Goal: Task Accomplishment & Management: Manage account settings

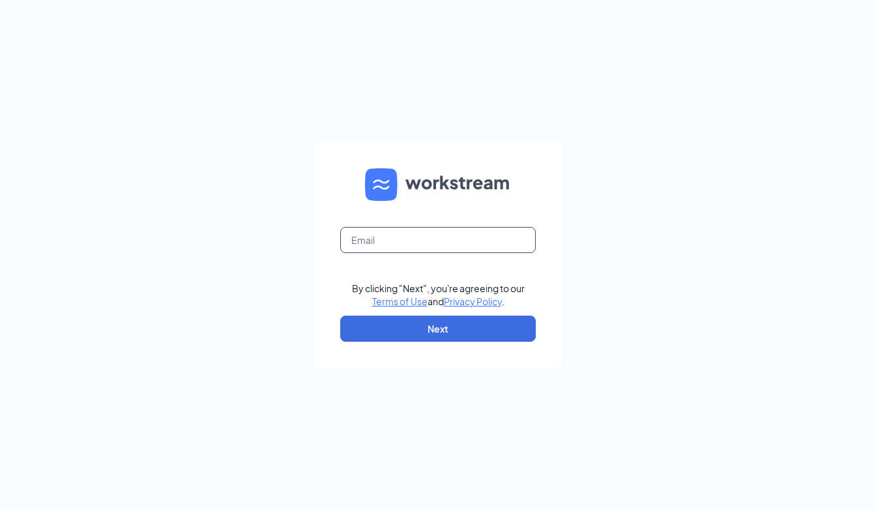
click at [434, 241] on input "text" at bounding box center [438, 240] width 196 height 26
type input "la1536@pjunited.com"
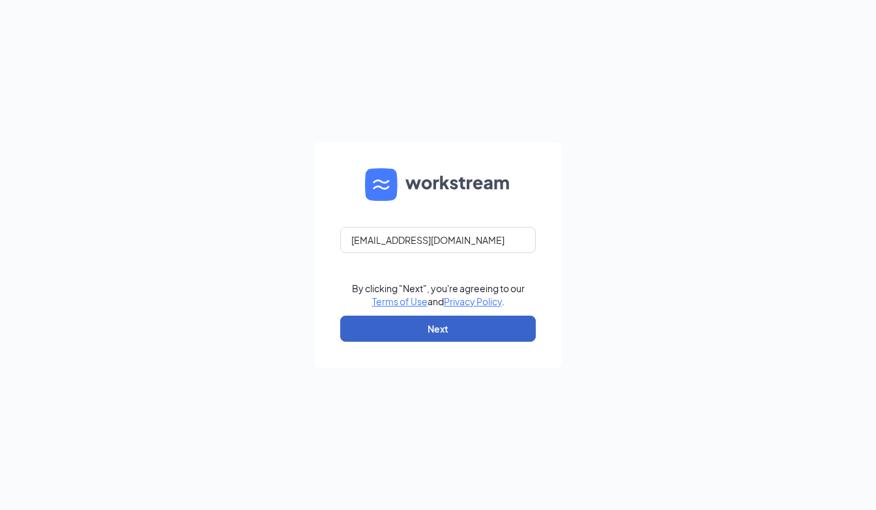
click at [437, 322] on button "Next" at bounding box center [438, 329] width 196 height 26
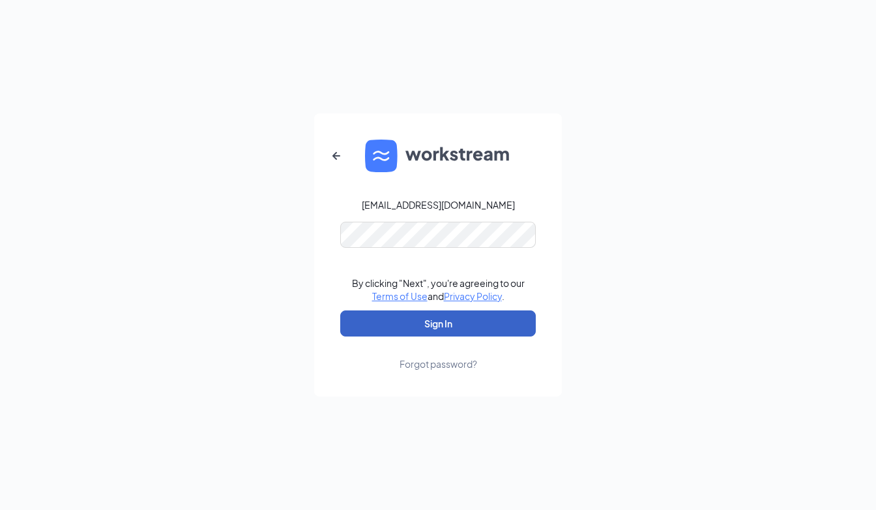
click at [455, 325] on button "Sign In" at bounding box center [438, 323] width 196 height 26
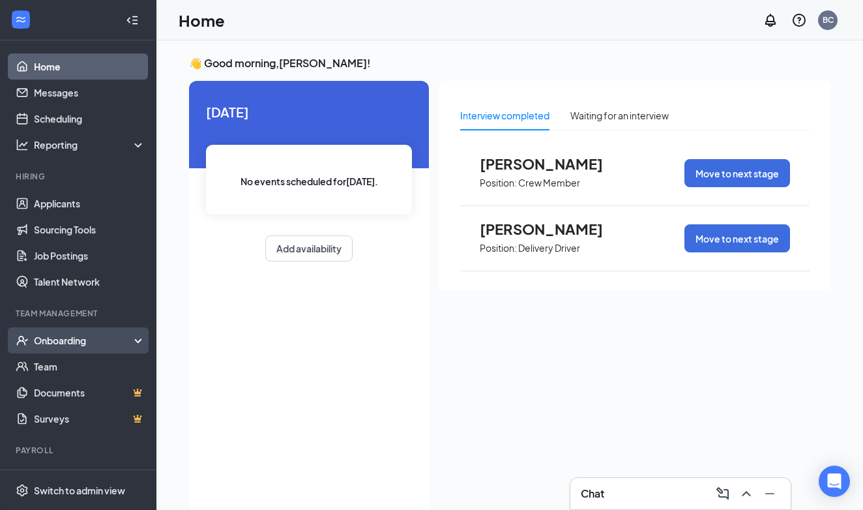
click at [55, 334] on div "Onboarding" at bounding box center [84, 340] width 100 height 13
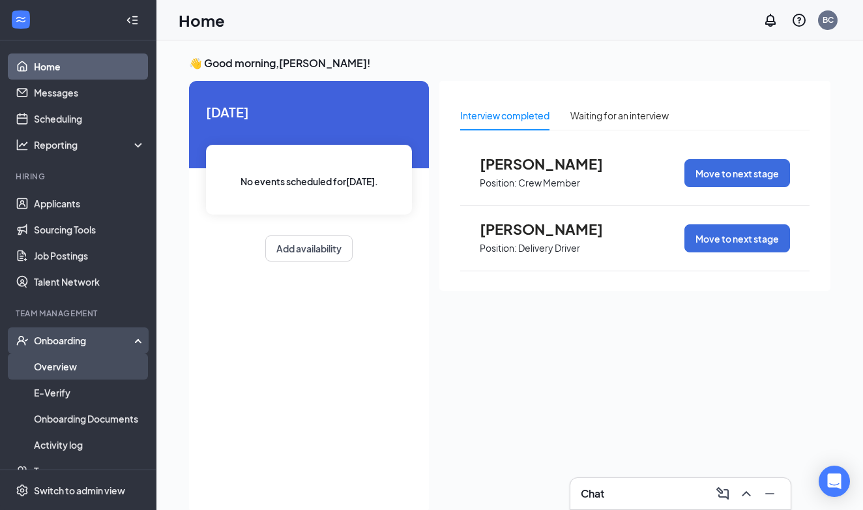
click at [63, 361] on link "Overview" at bounding box center [89, 366] width 111 height 26
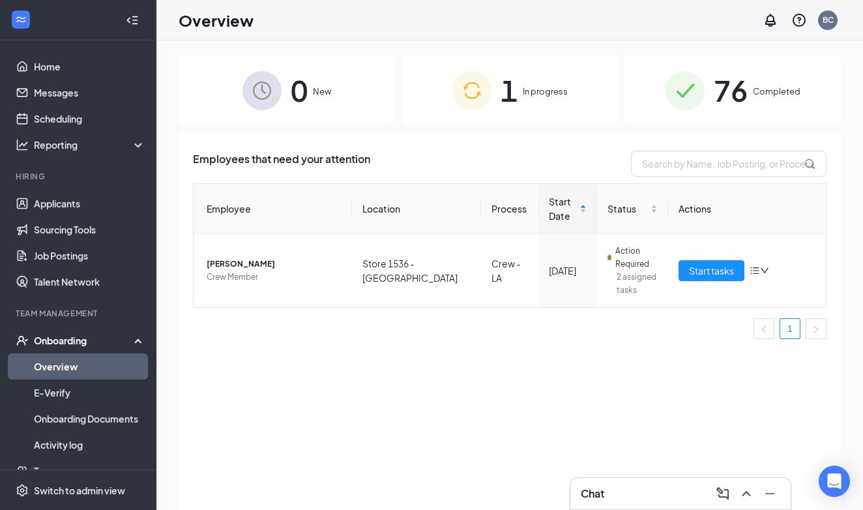
click at [705, 94] on div "76 Completed" at bounding box center [733, 90] width 216 height 68
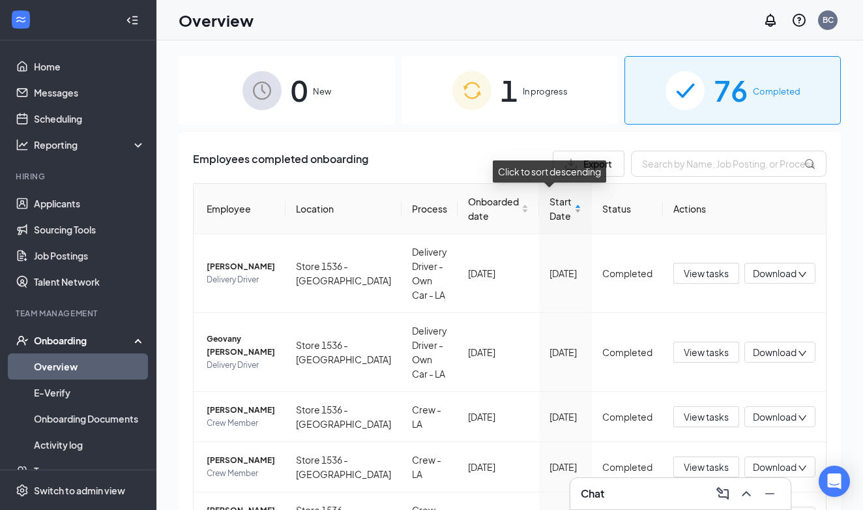
click at [563, 214] on div "Start Date" at bounding box center [566, 208] width 32 height 29
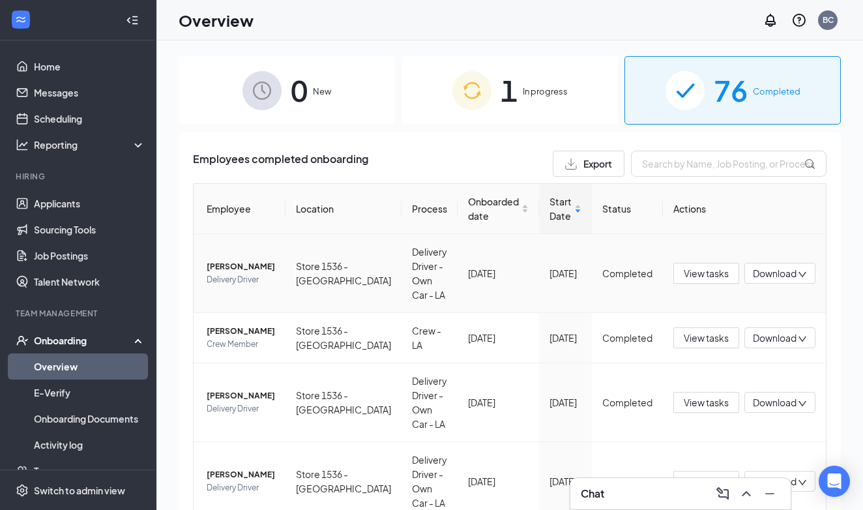
click at [233, 280] on span "Delivery Driver" at bounding box center [241, 279] width 68 height 13
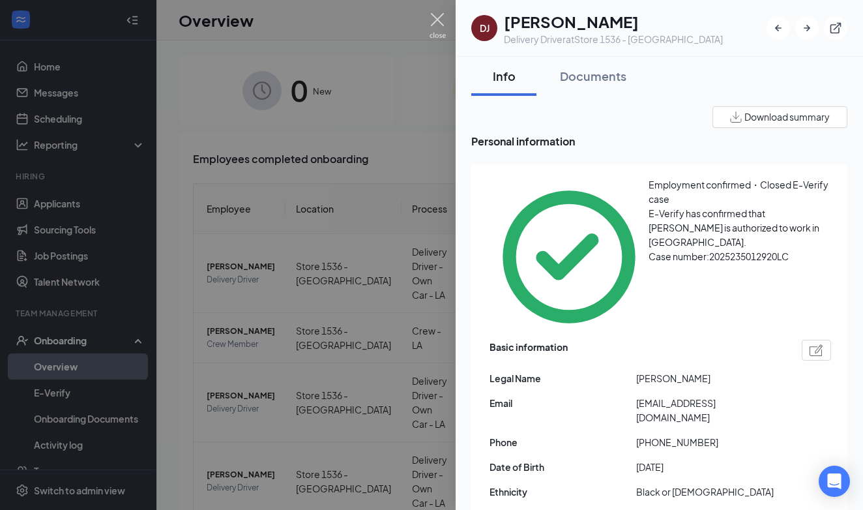
click at [439, 16] on img at bounding box center [438, 25] width 16 height 25
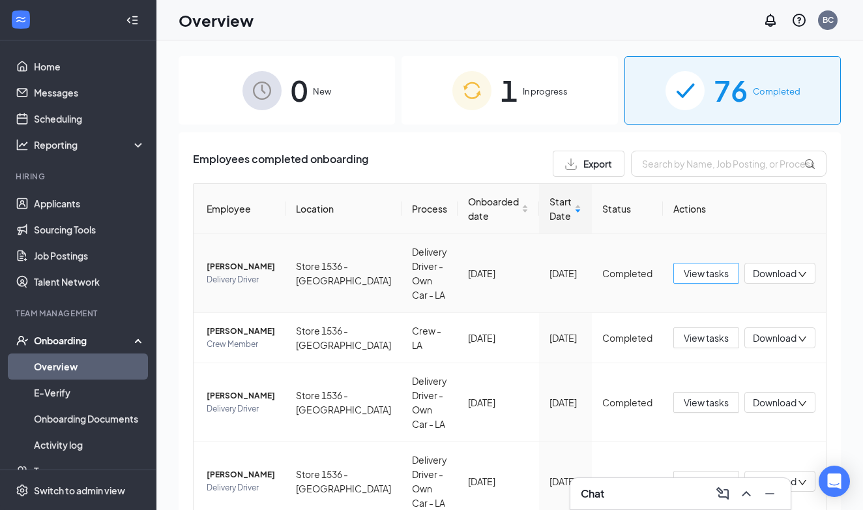
click at [690, 274] on span "View tasks" at bounding box center [706, 273] width 45 height 14
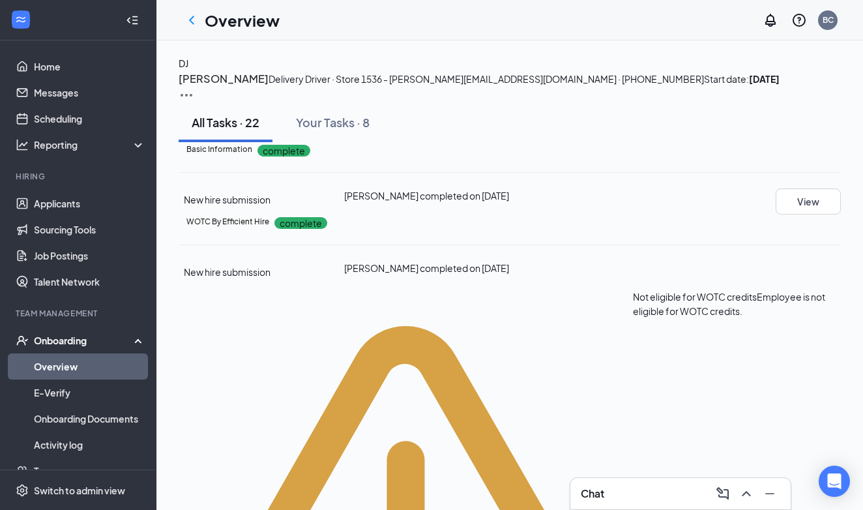
click at [194, 87] on img at bounding box center [187, 95] width 16 height 16
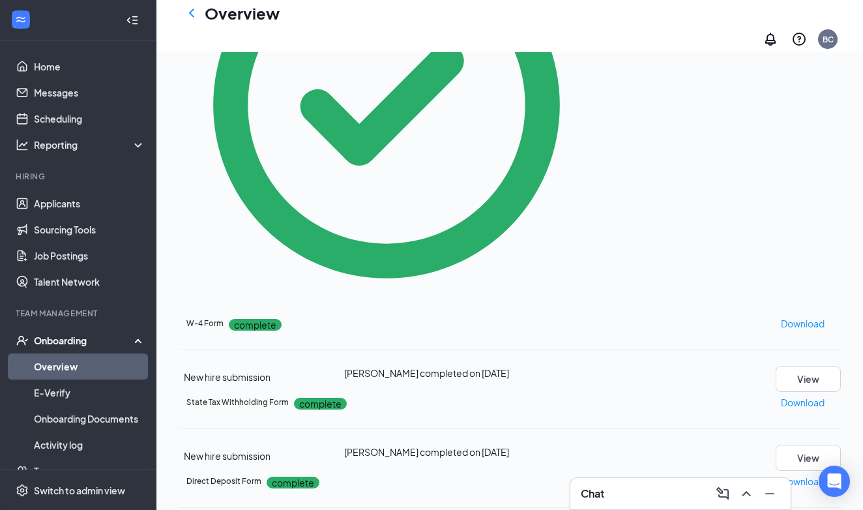
scroll to position [1391, 0]
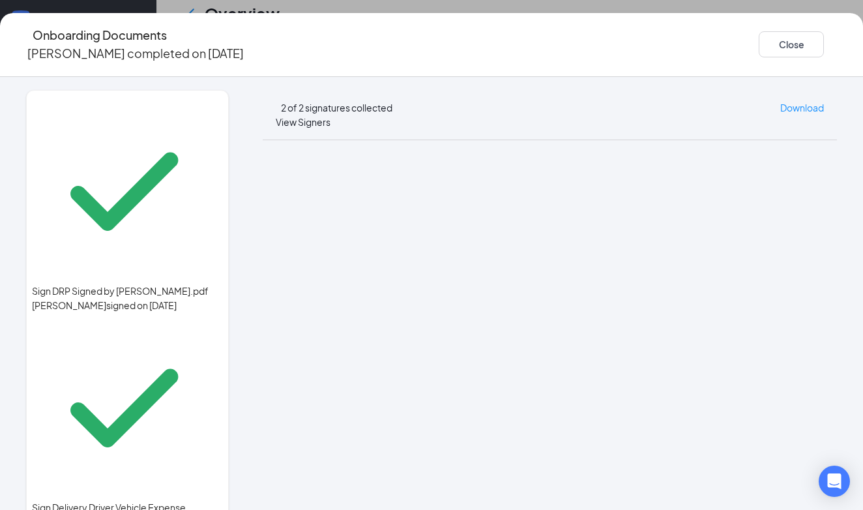
click at [837, 44] on icon "Ellipses" at bounding box center [837, 44] width 0 height 0
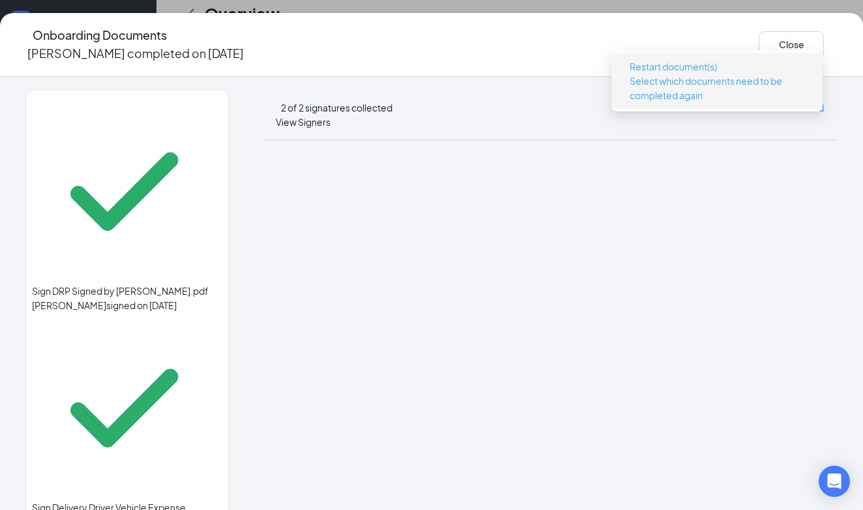
click at [670, 70] on span "Restart document(s)" at bounding box center [673, 66] width 87 height 14
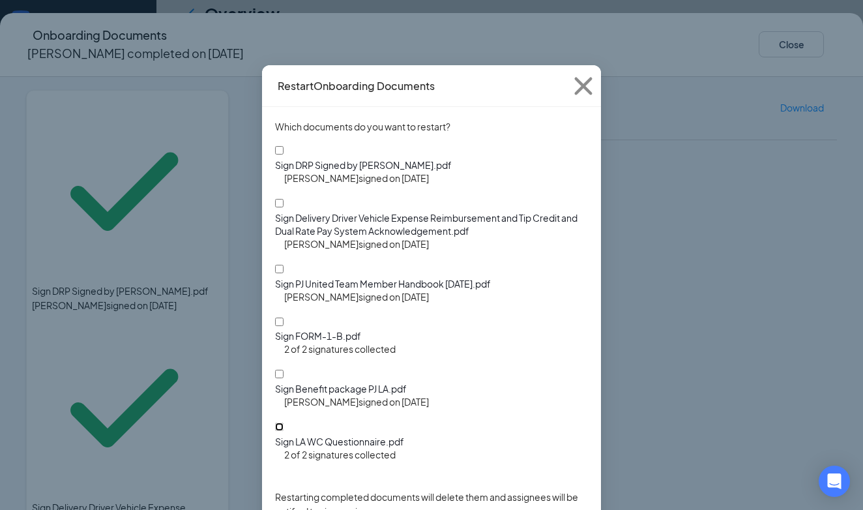
click at [275, 422] on input "Sign LA WC Questionnaire.pdf" at bounding box center [279, 426] width 8 height 8
checkbox input "true"
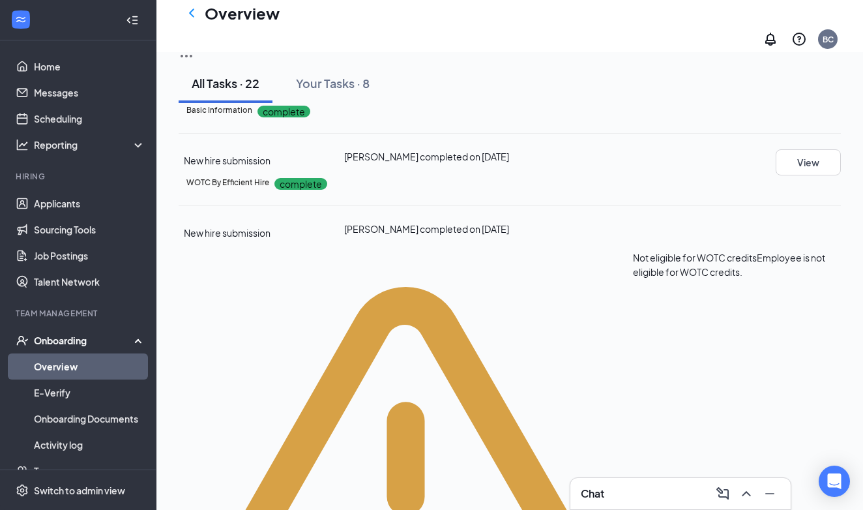
scroll to position [0, 0]
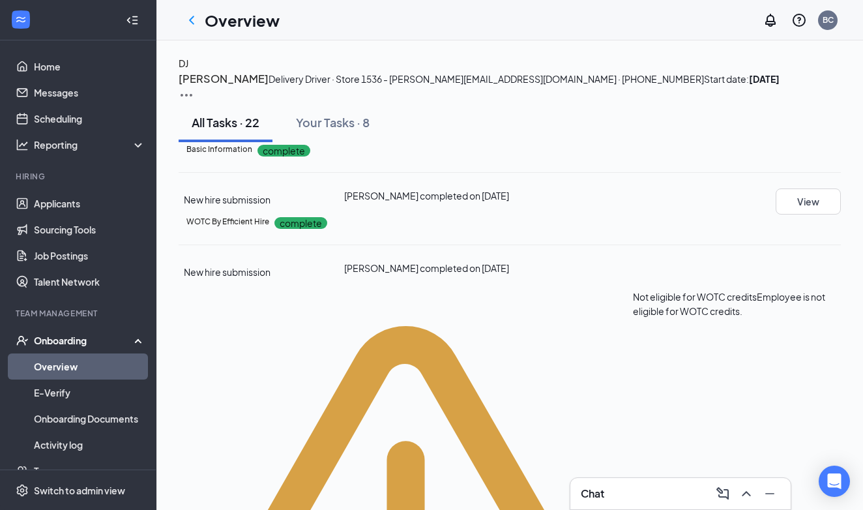
click at [194, 87] on img at bounding box center [187, 95] width 16 height 16
click at [784, 107] on span "View details" at bounding box center [794, 108] width 51 height 14
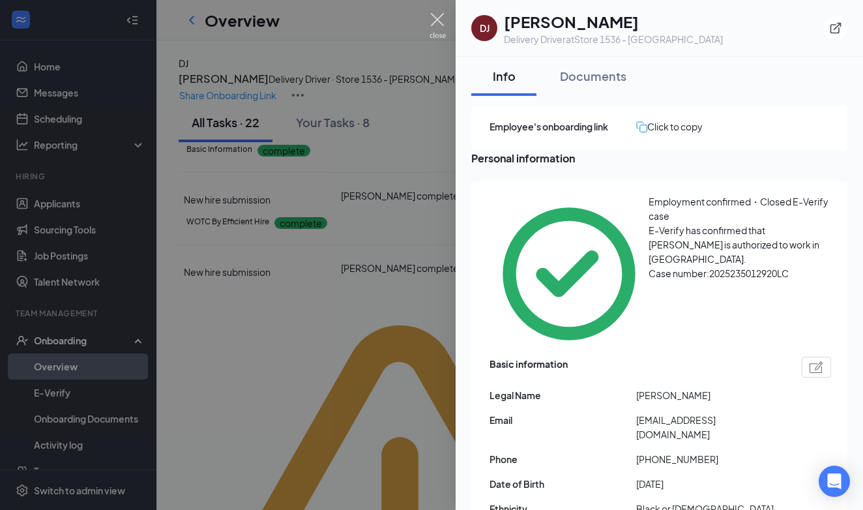
click at [438, 14] on img at bounding box center [438, 25] width 16 height 25
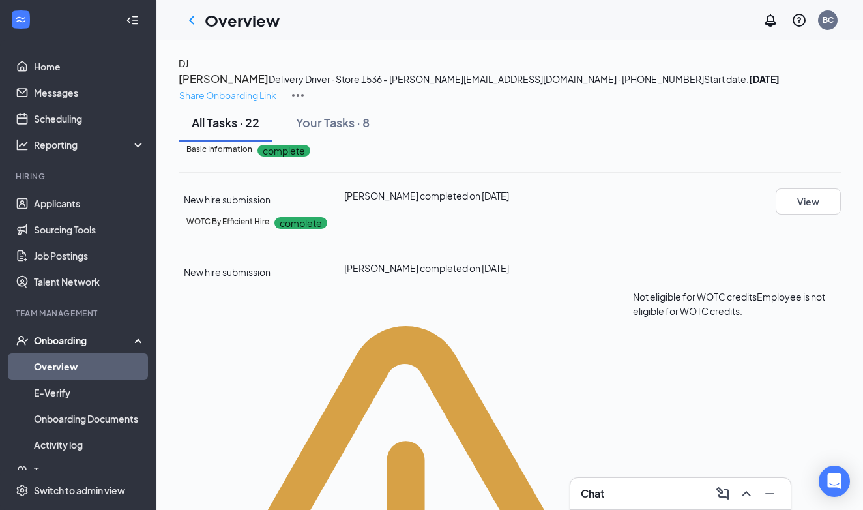
click at [276, 88] on p "Share Onboarding Link" at bounding box center [227, 95] width 97 height 14
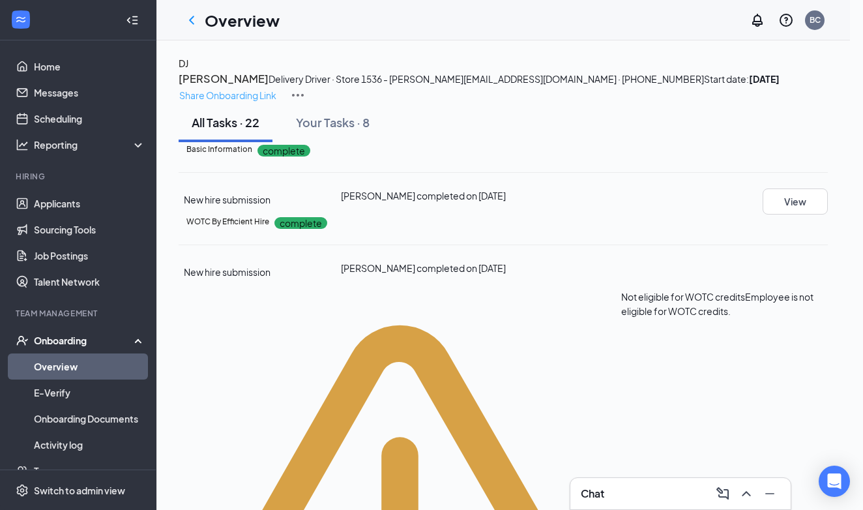
type textarea "Hi Dorothy, This is a gentle reminder to complete your onboarding before your f…"
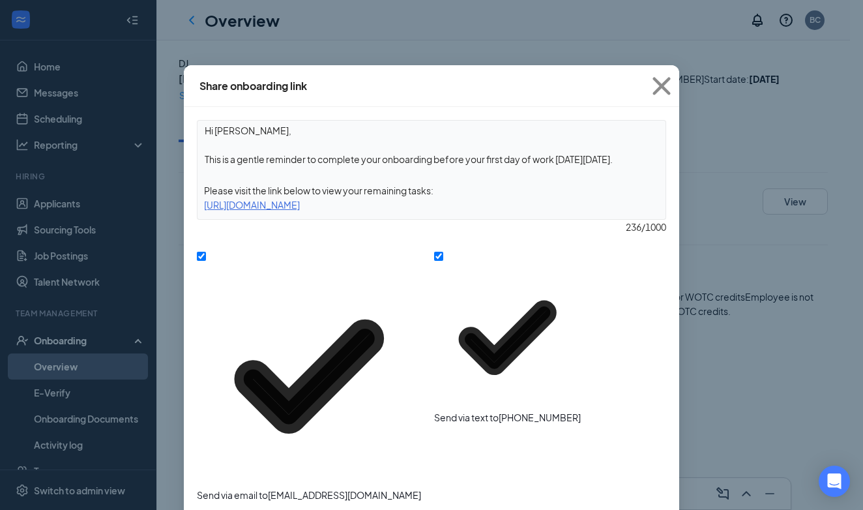
drag, startPoint x: 197, startPoint y: 204, endPoint x: 555, endPoint y: 209, distance: 358.6
click at [555, 209] on div "https://www.workstream.us/j/onboarding/78445553/employee?locale=en" at bounding box center [432, 205] width 468 height 14
click at [660, 91] on icon "Cross" at bounding box center [661, 85] width 35 height 35
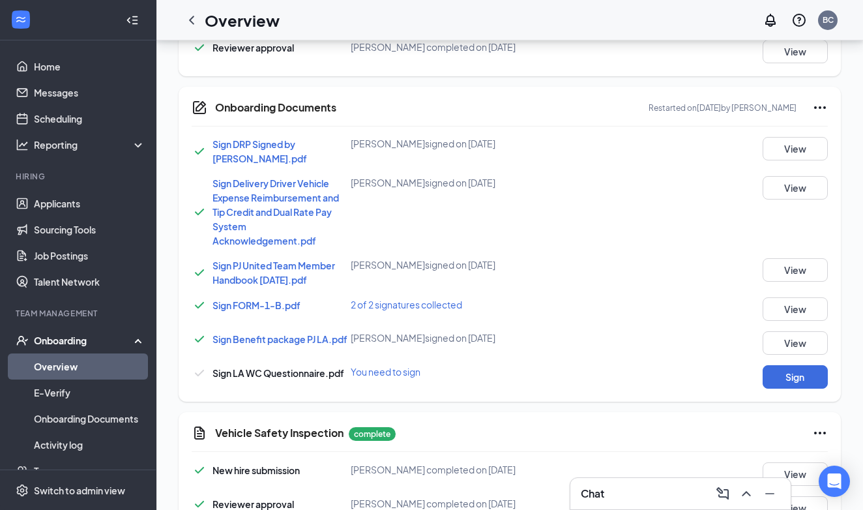
scroll to position [1320, 0]
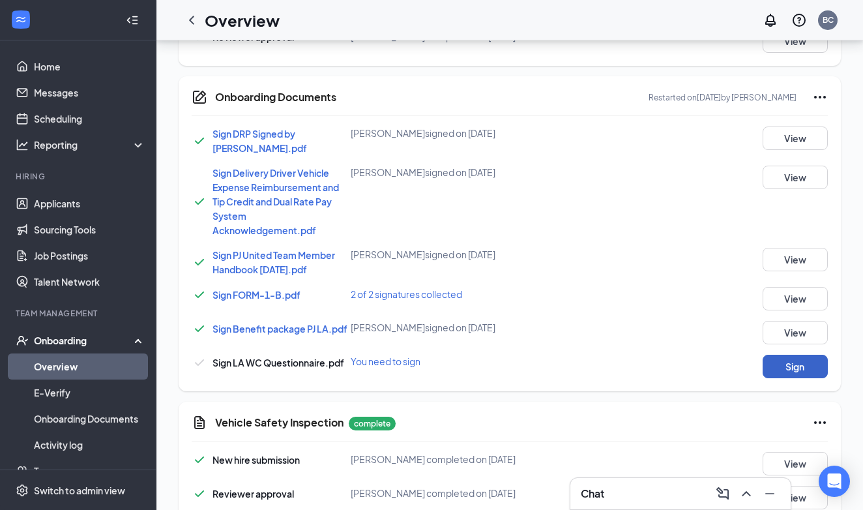
click at [778, 361] on button "Sign" at bounding box center [795, 366] width 65 height 23
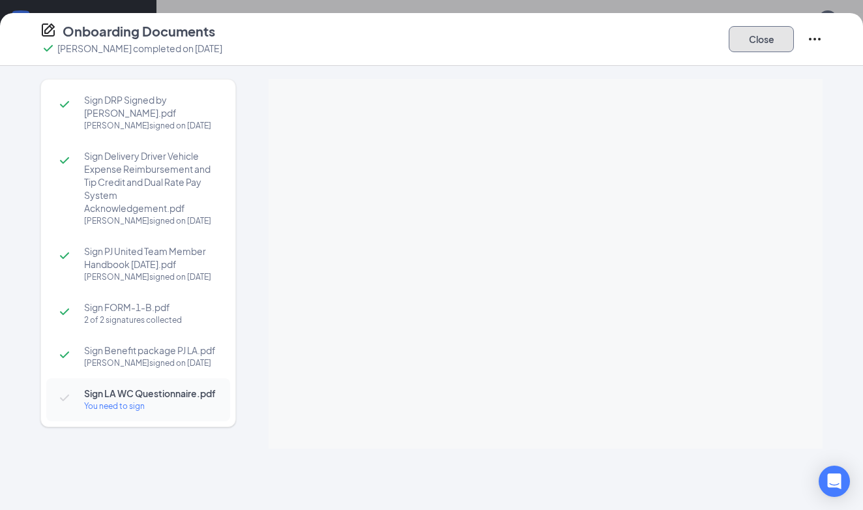
click at [759, 27] on button "Close" at bounding box center [761, 39] width 65 height 26
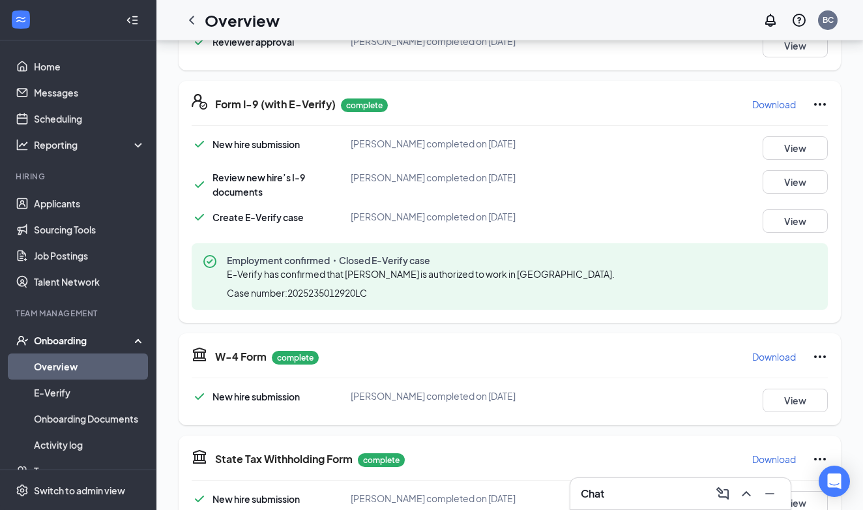
scroll to position [538, 0]
click at [786, 147] on button "View" at bounding box center [795, 147] width 65 height 23
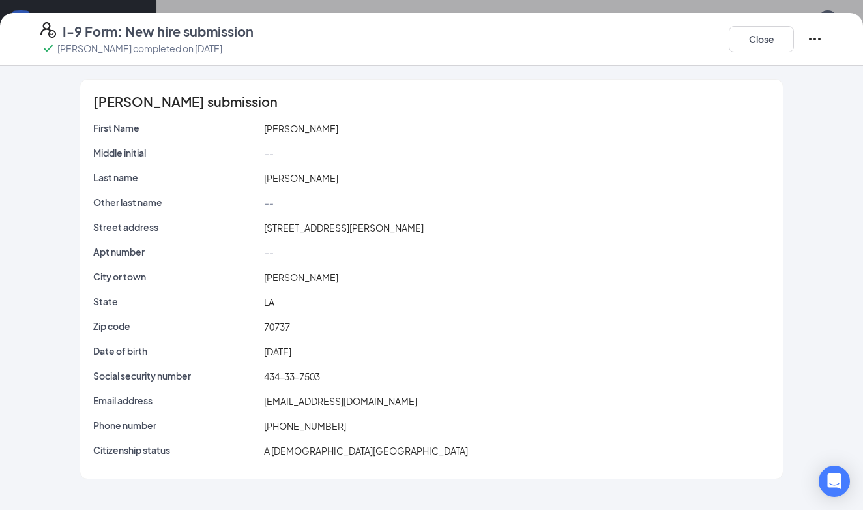
scroll to position [799, 0]
click at [754, 38] on button "Close" at bounding box center [761, 39] width 65 height 26
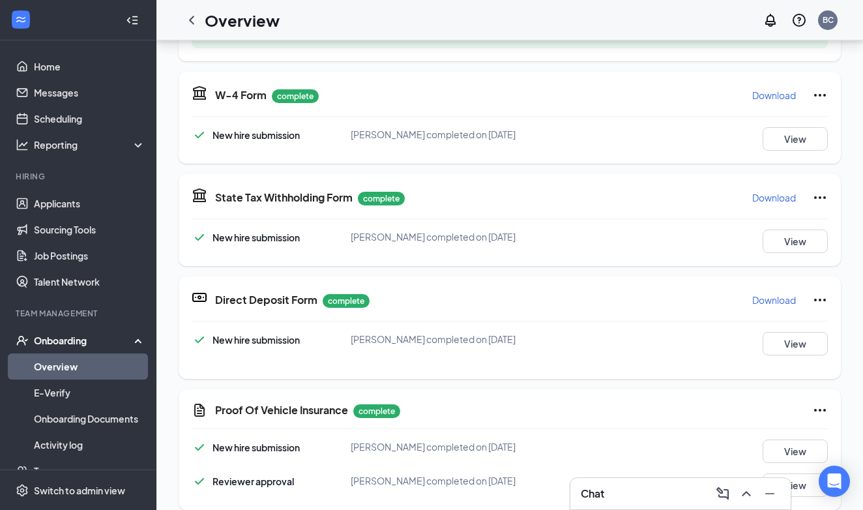
scroll to position [431, 0]
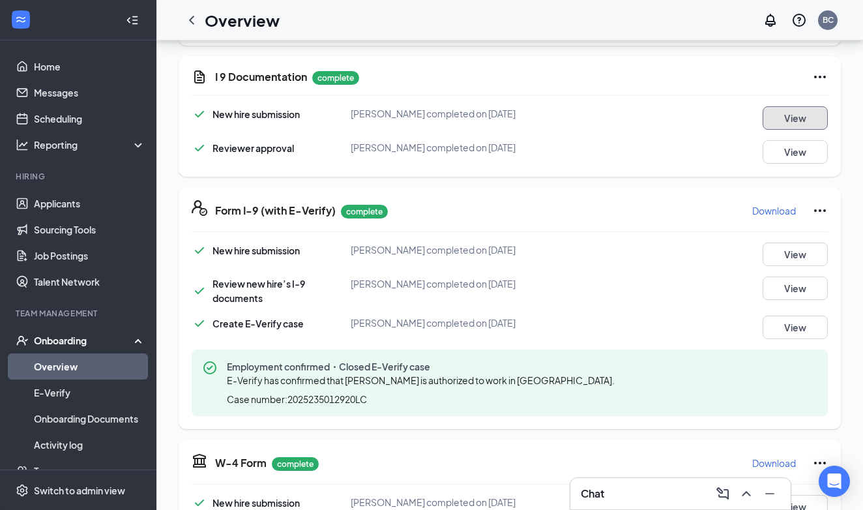
click at [773, 120] on button "View" at bounding box center [795, 117] width 65 height 23
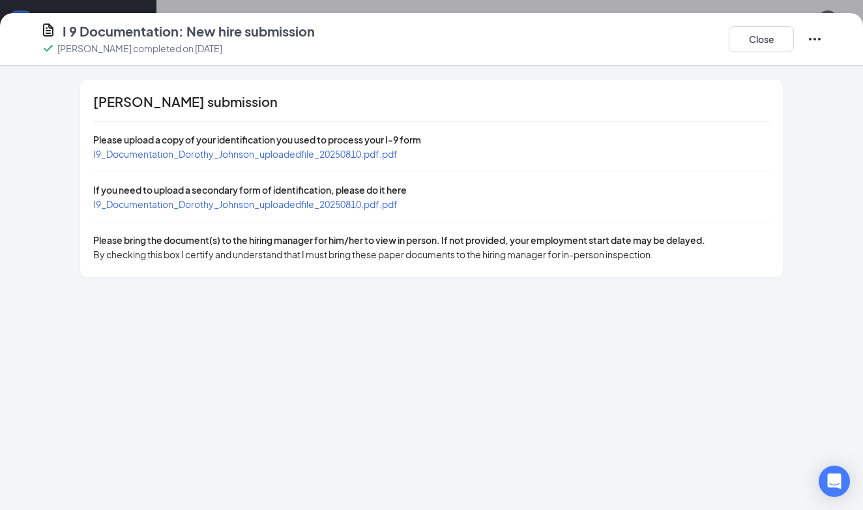
click at [276, 162] on div "Dorothy Johnson's submission Please upload a copy of your identification you us…" at bounding box center [431, 179] width 703 height 198
click at [274, 153] on span "I9_Documentation_Dorothy_Johnson_uploadedfile_20250810.pdf.pdf" at bounding box center [245, 154] width 304 height 12
click at [152, 201] on span "I9_Documentation_Dorothy_Johnson_uploadedfile_20250810.pdf.pdf" at bounding box center [245, 204] width 304 height 12
click at [773, 35] on button "Close" at bounding box center [761, 39] width 65 height 26
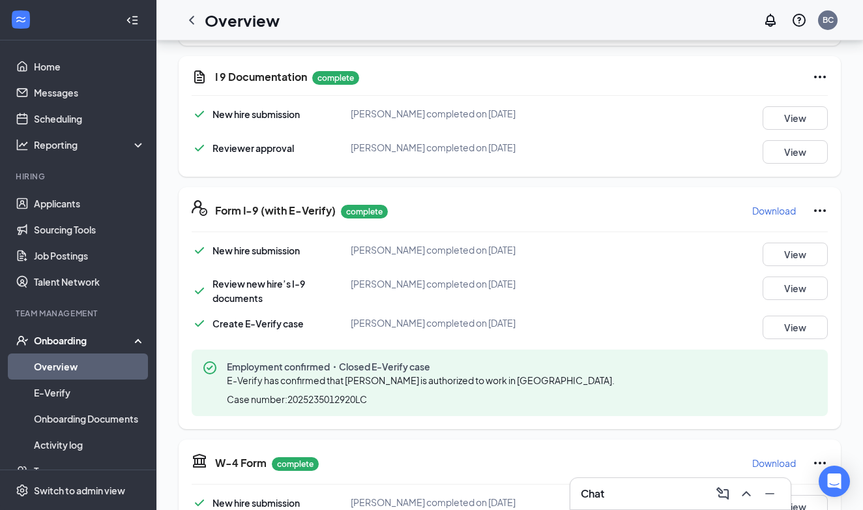
click at [814, 210] on icon "Ellipses" at bounding box center [820, 210] width 12 height 3
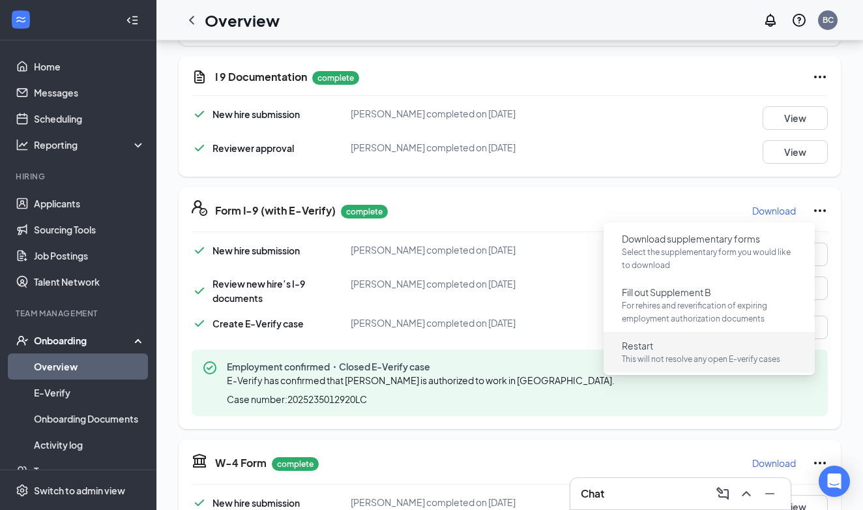
click at [649, 345] on span "Restart" at bounding box center [637, 345] width 31 height 13
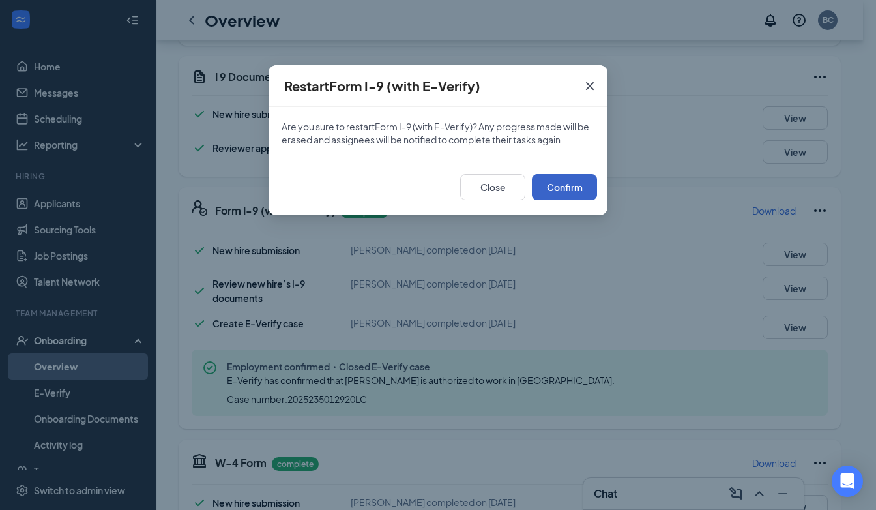
click at [548, 178] on button "Confirm" at bounding box center [564, 187] width 65 height 26
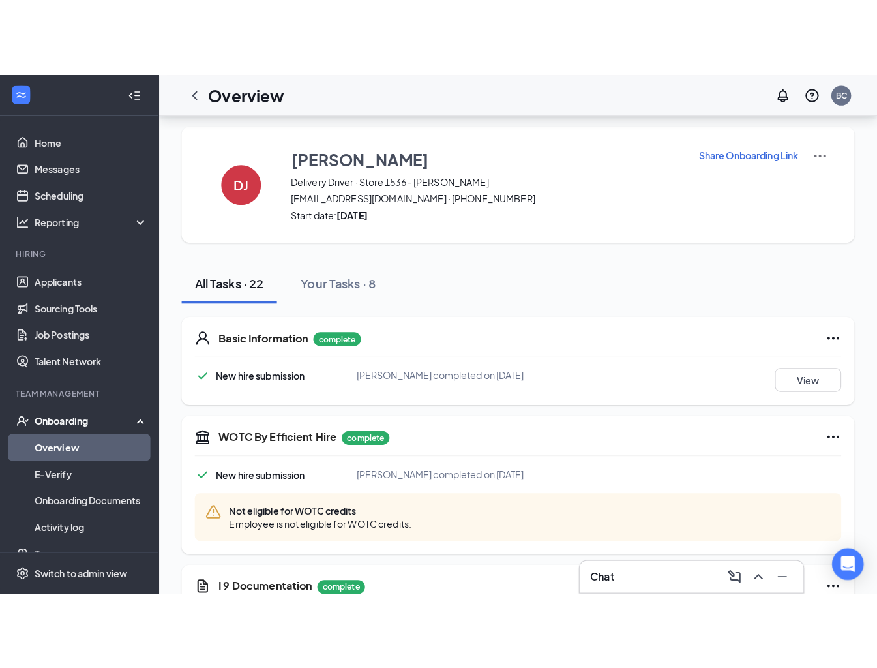
scroll to position [0, 0]
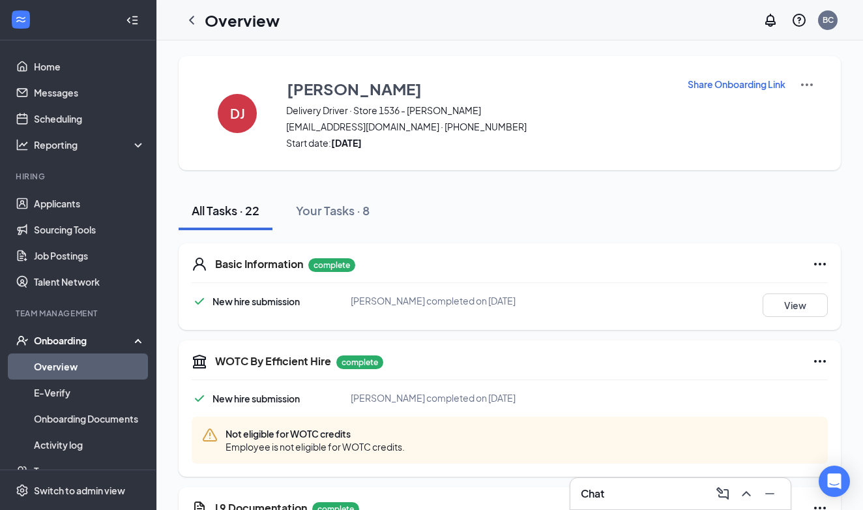
click at [718, 81] on p "Share Onboarding Link" at bounding box center [737, 84] width 98 height 13
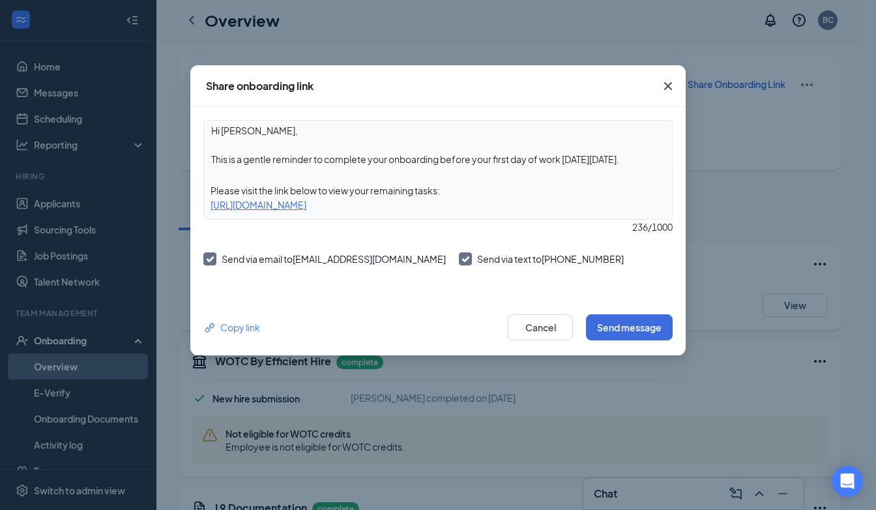
drag, startPoint x: 207, startPoint y: 203, endPoint x: 561, endPoint y: 204, distance: 353.3
click at [561, 204] on div "https://www.workstream.us/j/onboarding/78445553/employee?locale=en" at bounding box center [438, 205] width 468 height 14
click at [676, 86] on span "Close" at bounding box center [668, 85] width 35 height 35
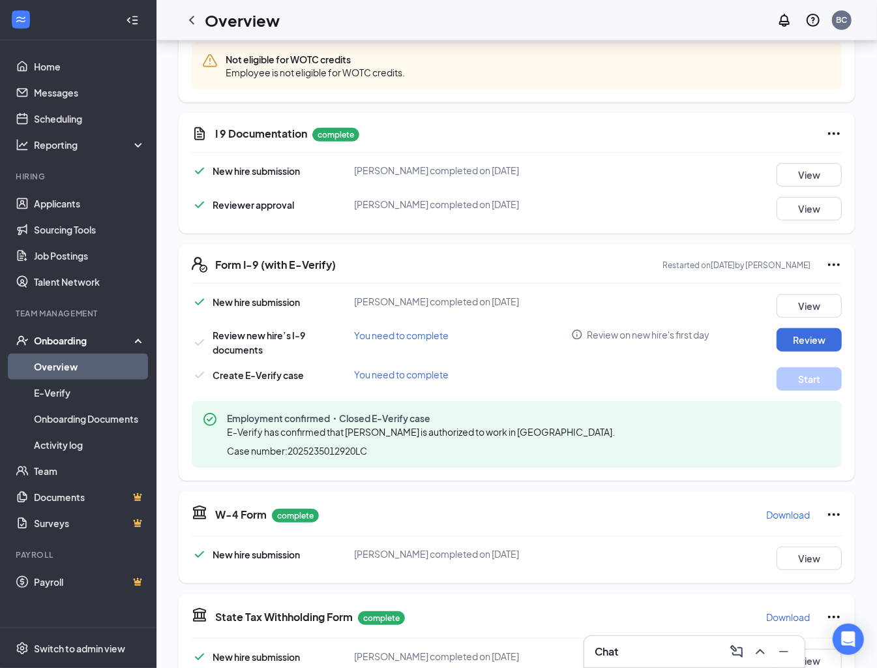
scroll to position [347, 0]
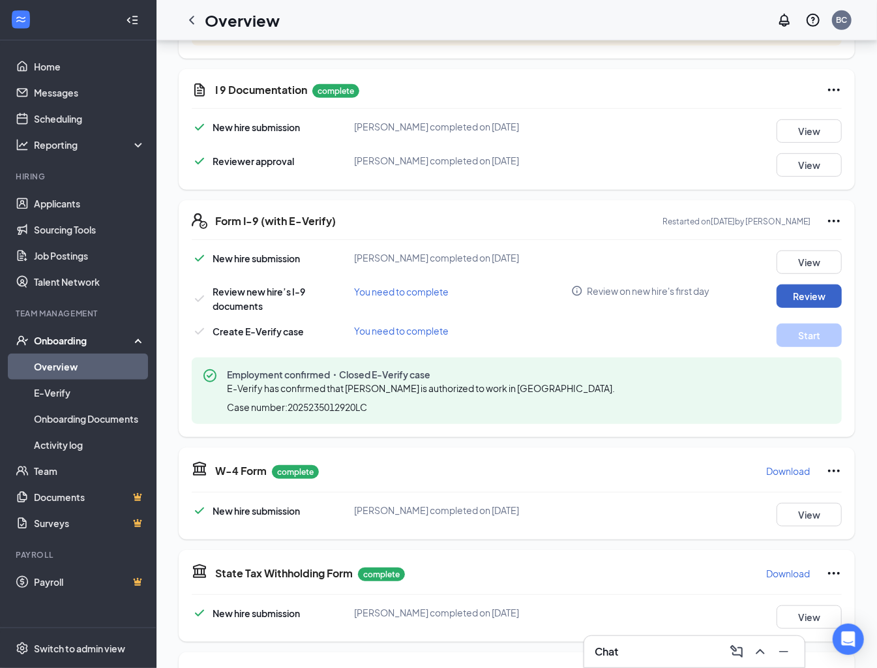
click at [786, 298] on button "Review" at bounding box center [808, 295] width 65 height 23
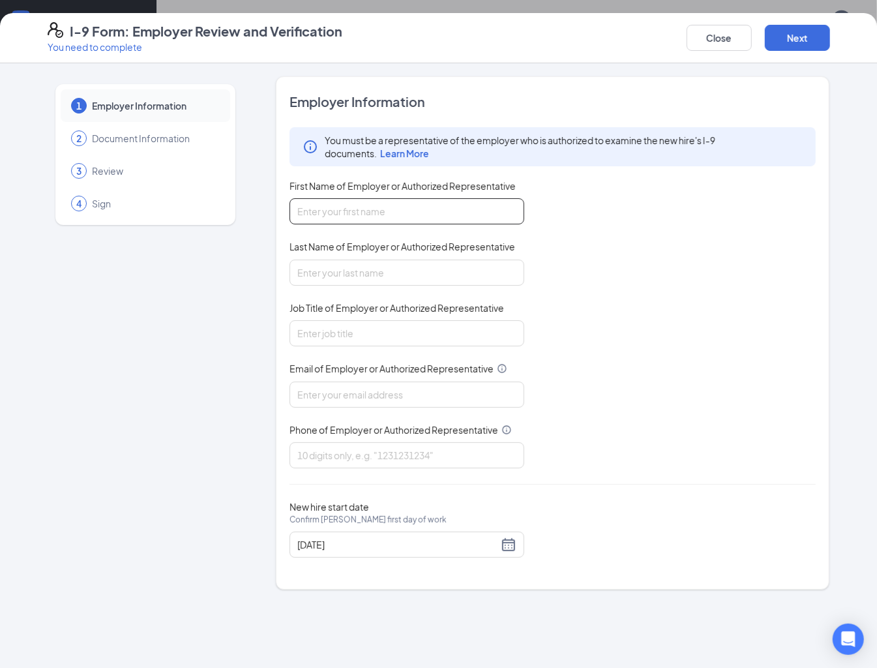
click at [391, 207] on input "First Name of Employer or Authorized Representative" at bounding box center [406, 211] width 235 height 26
type input "Belva"
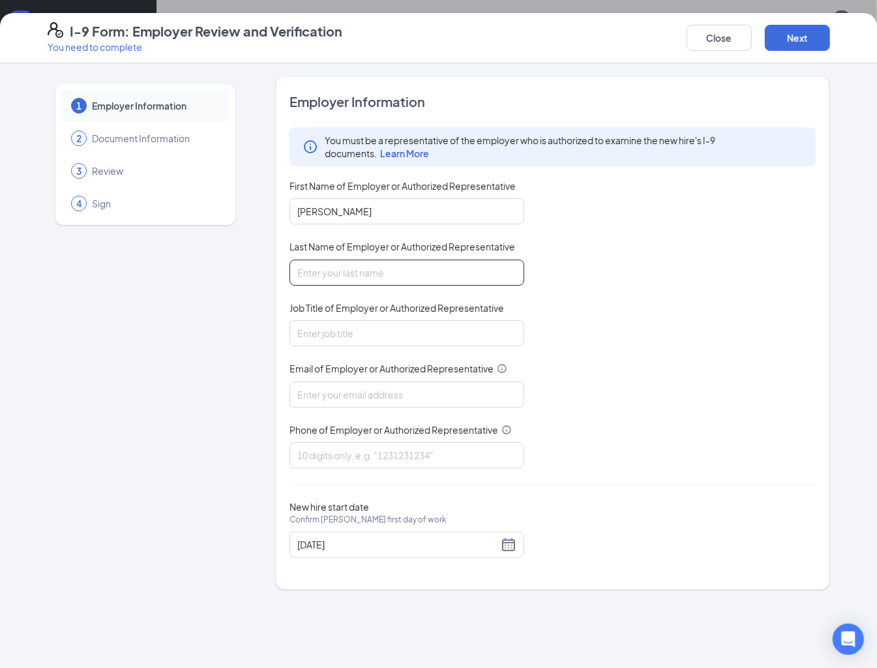
click at [392, 269] on input "Last Name of Employer or Authorized Representative" at bounding box center [406, 272] width 235 height 26
type input "Ceasar"
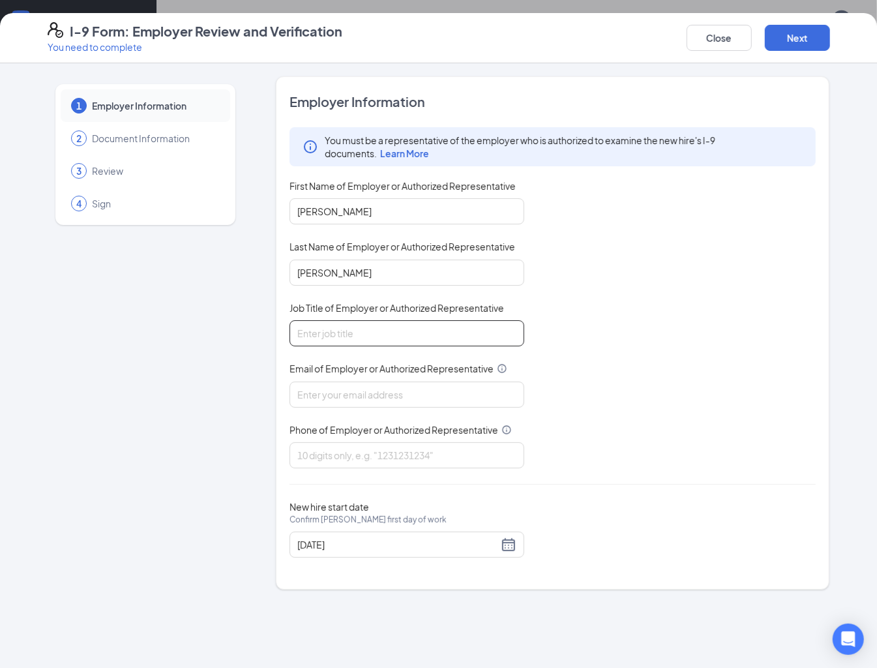
click at [403, 334] on input "Job Title of Employer or Authorized Representative" at bounding box center [406, 333] width 235 height 26
type input "General Manager"
click at [411, 400] on input "Email of Employer or Authorized Representative" at bounding box center [406, 394] width 235 height 26
type input "[EMAIL_ADDRESS][DOMAIN_NAME]"
click at [413, 447] on input "Phone of Employer or Authorized Representative" at bounding box center [406, 455] width 235 height 26
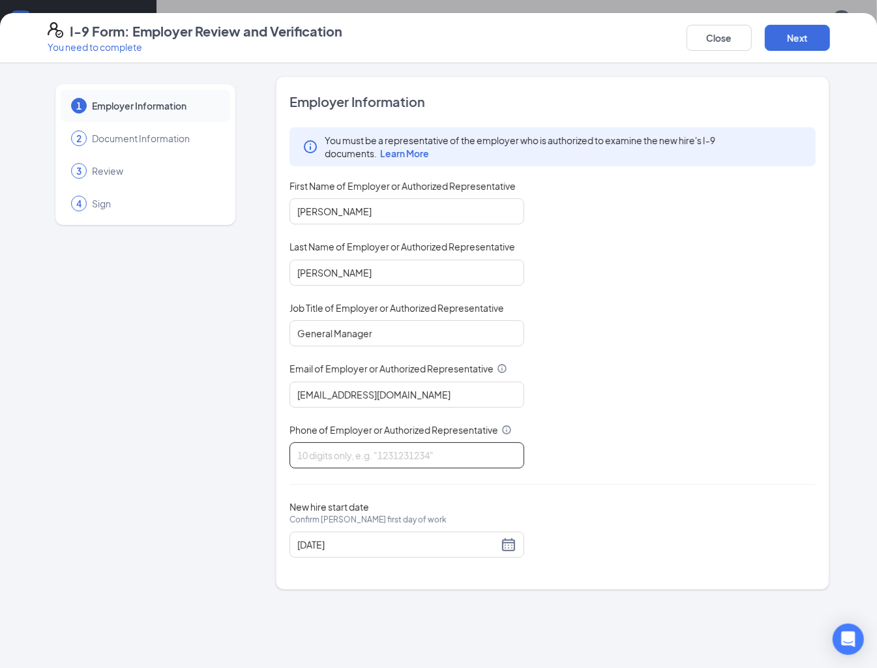
type input "2256447272"
click at [405, 552] on input "08/14/2025" at bounding box center [397, 544] width 201 height 14
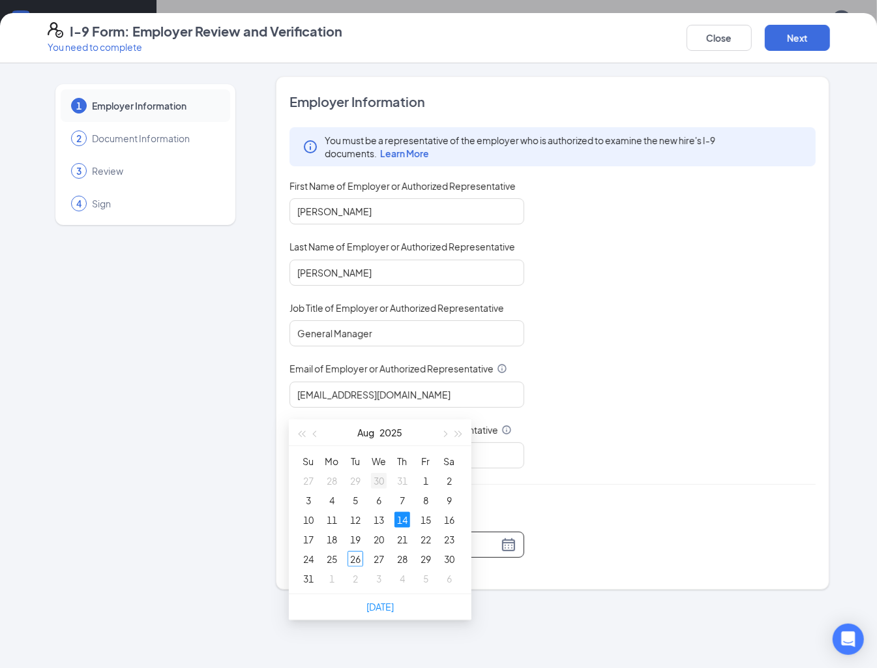
scroll to position [522, 0]
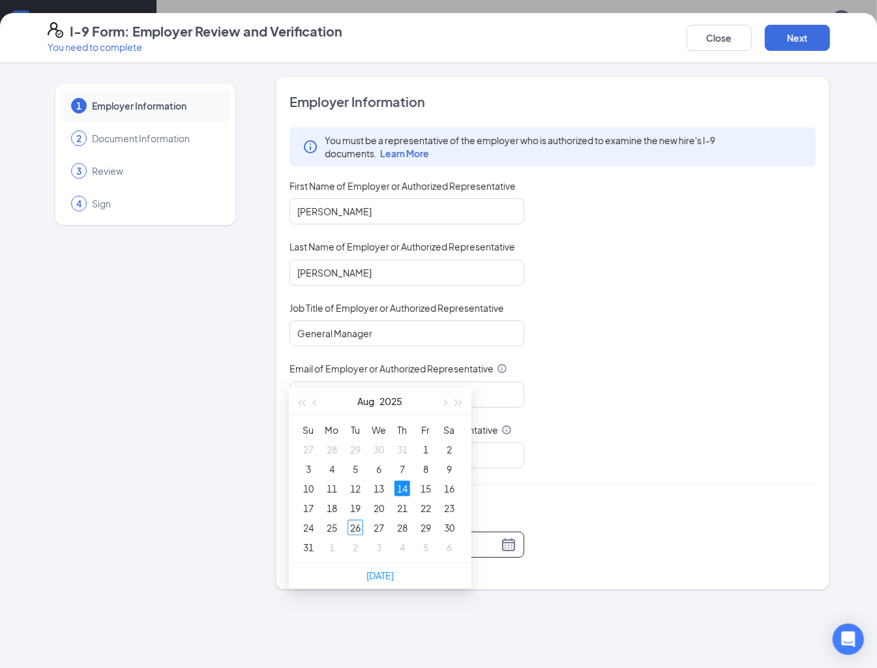
click at [356, 530] on div "26" at bounding box center [355, 528] width 16 height 16
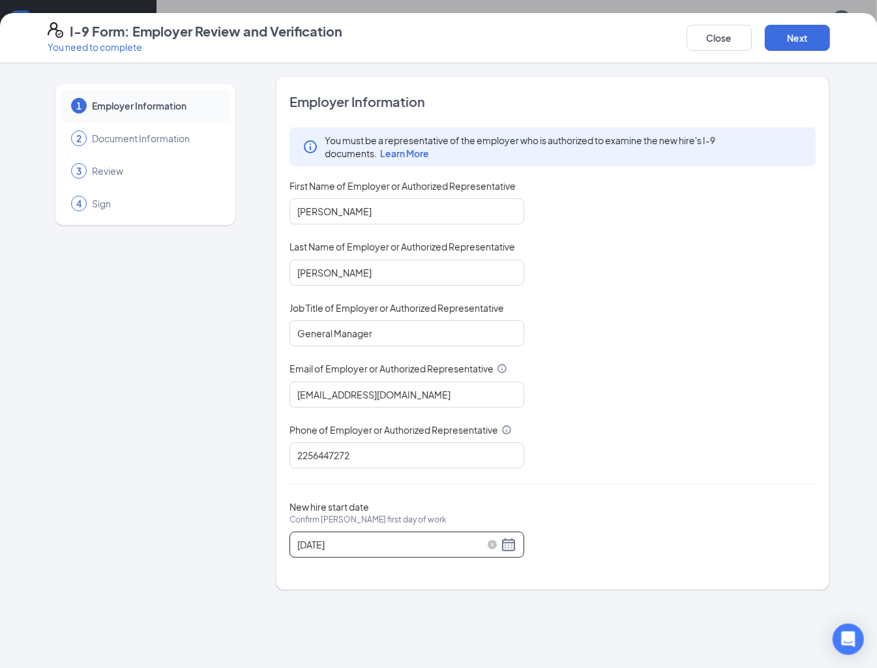
click at [348, 548] on input "08/26/2025" at bounding box center [397, 544] width 201 height 14
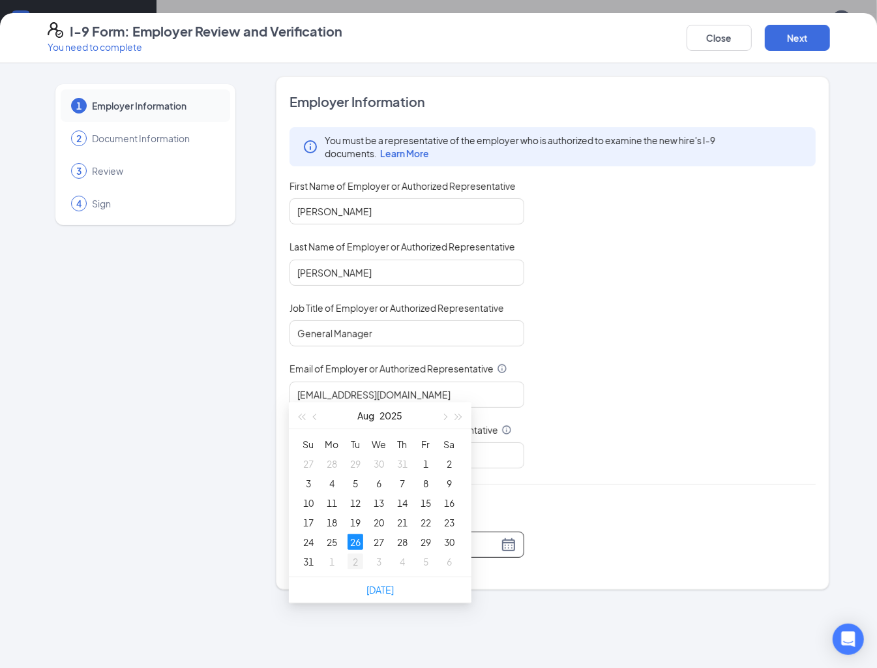
scroll to position [695, 0]
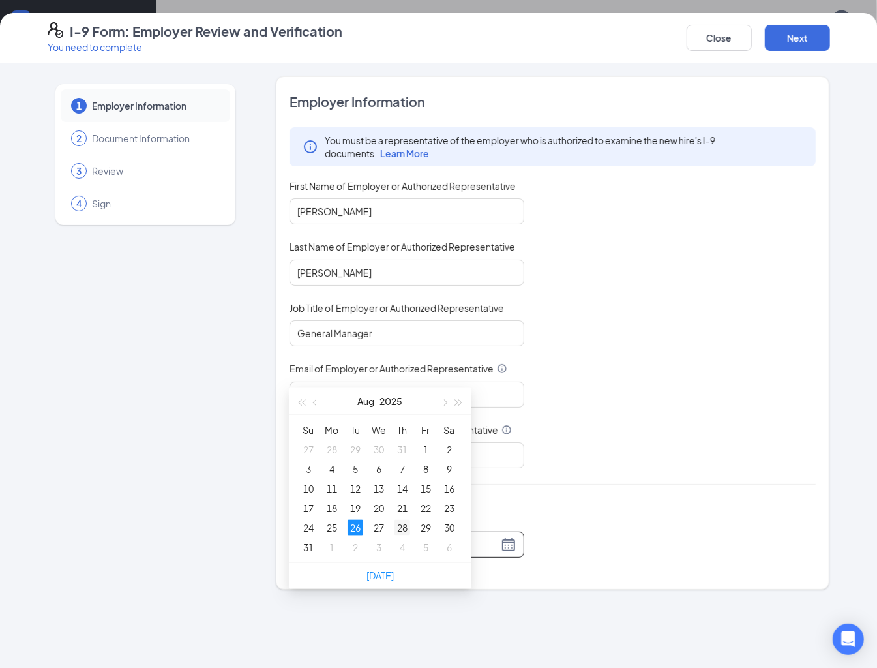
type input "[DATE]"
click at [405, 528] on div "28" at bounding box center [402, 528] width 16 height 16
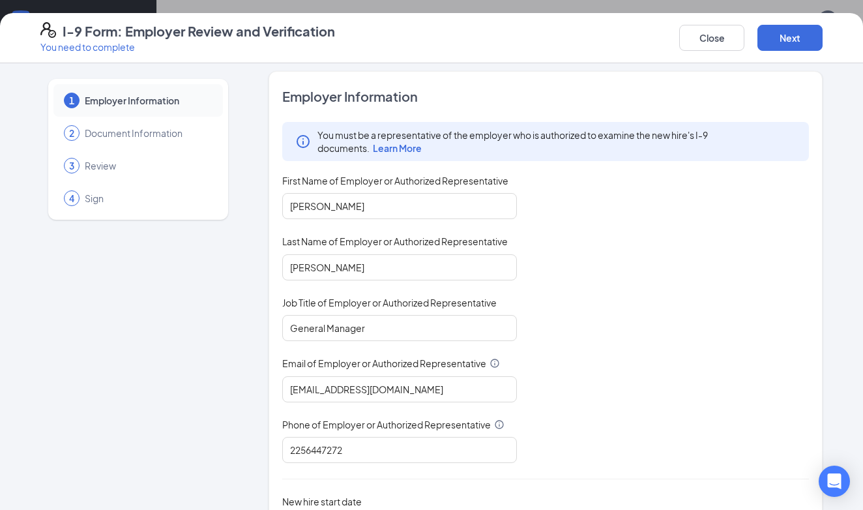
scroll to position [0, 0]
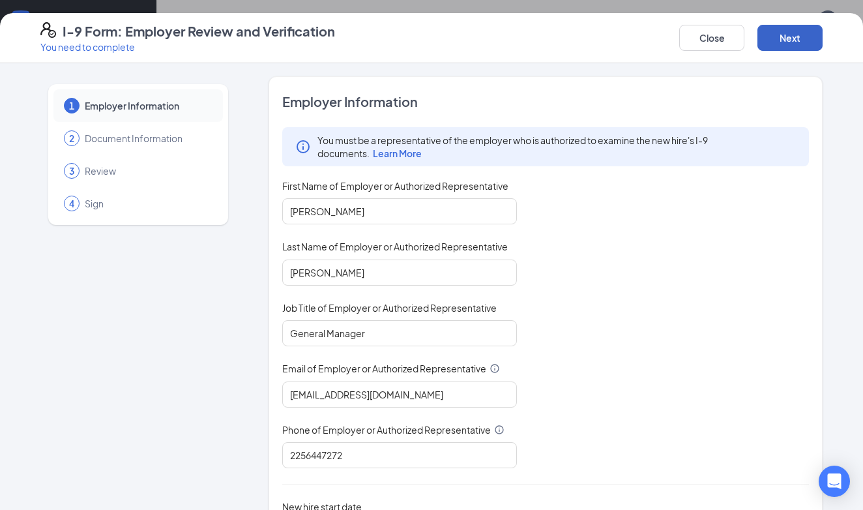
click at [791, 31] on button "Next" at bounding box center [790, 38] width 65 height 26
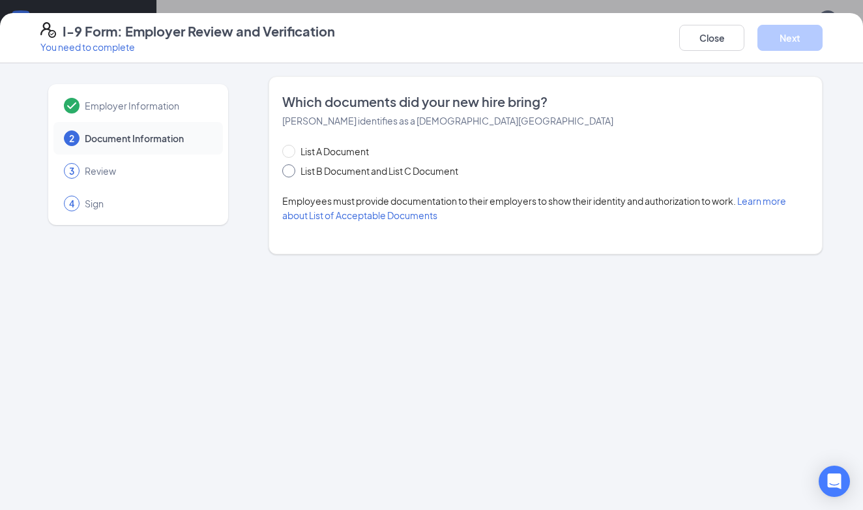
click at [284, 175] on span at bounding box center [288, 170] width 13 height 13
click at [284, 173] on input "List B Document and List C Document" at bounding box center [286, 168] width 9 height 9
radio input "true"
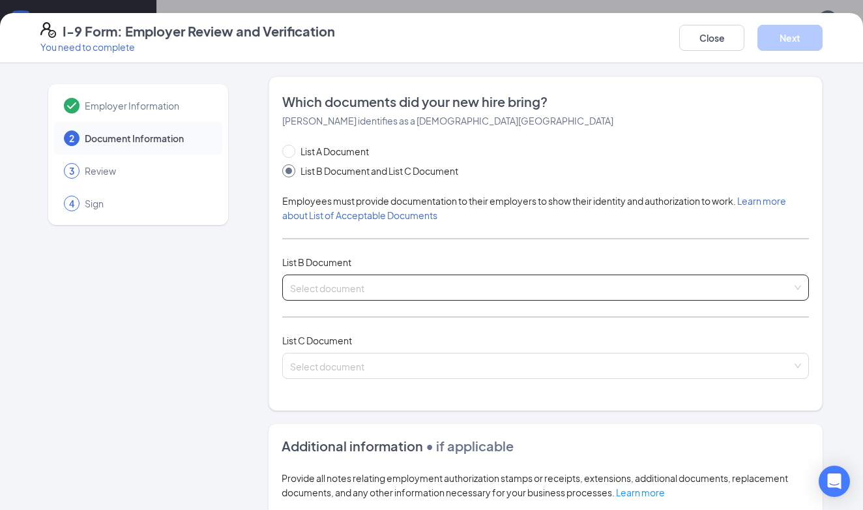
click at [356, 291] on input "search" at bounding box center [541, 285] width 502 height 20
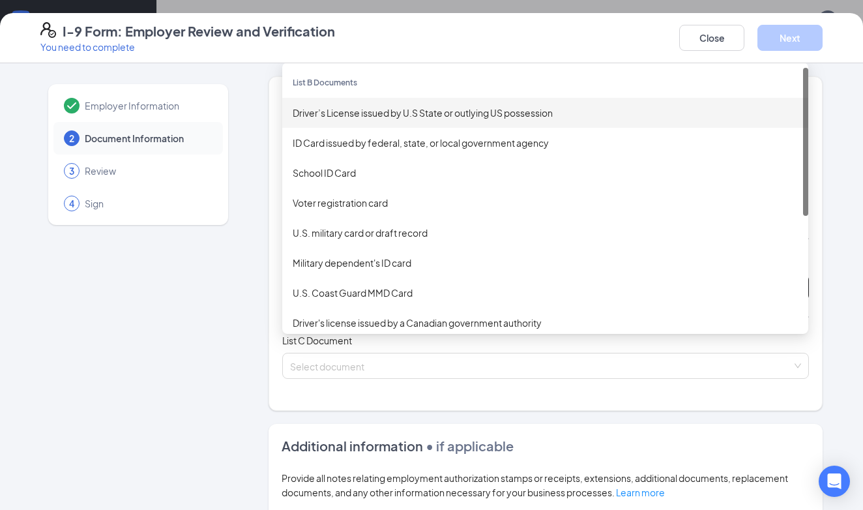
click at [321, 116] on div "Driver’s License issued by U.S State or outlying US possession" at bounding box center [545, 113] width 505 height 14
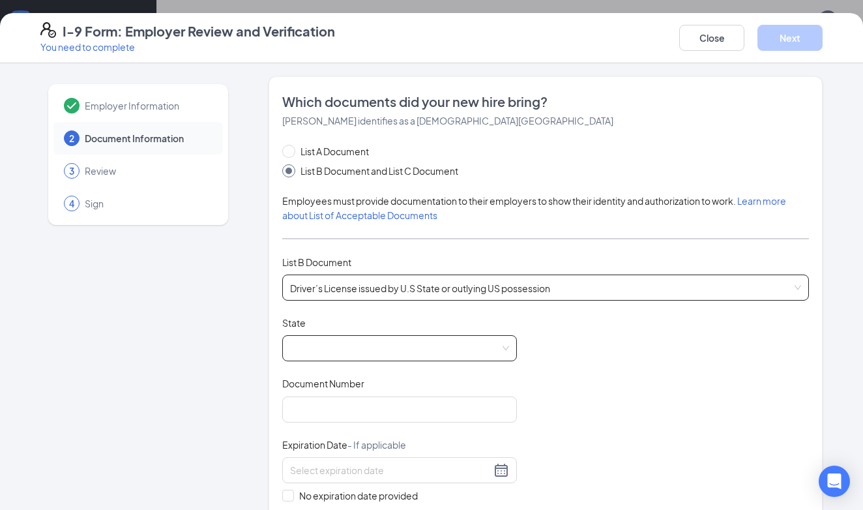
click at [339, 346] on span at bounding box center [399, 348] width 219 height 25
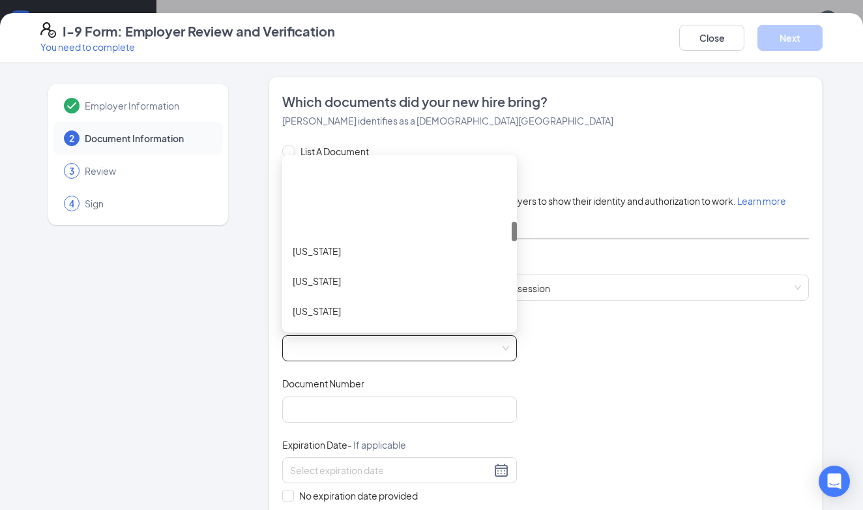
scroll to position [522, 0]
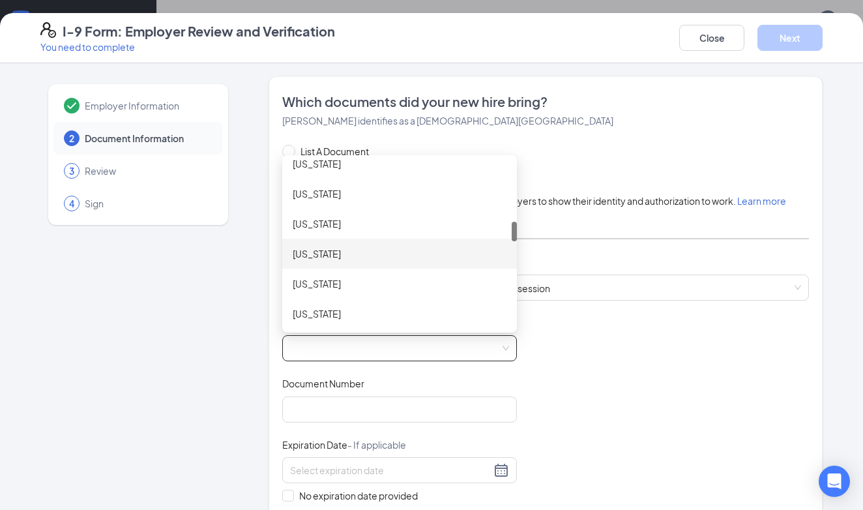
click at [302, 256] on div "[US_STATE]" at bounding box center [400, 253] width 214 height 14
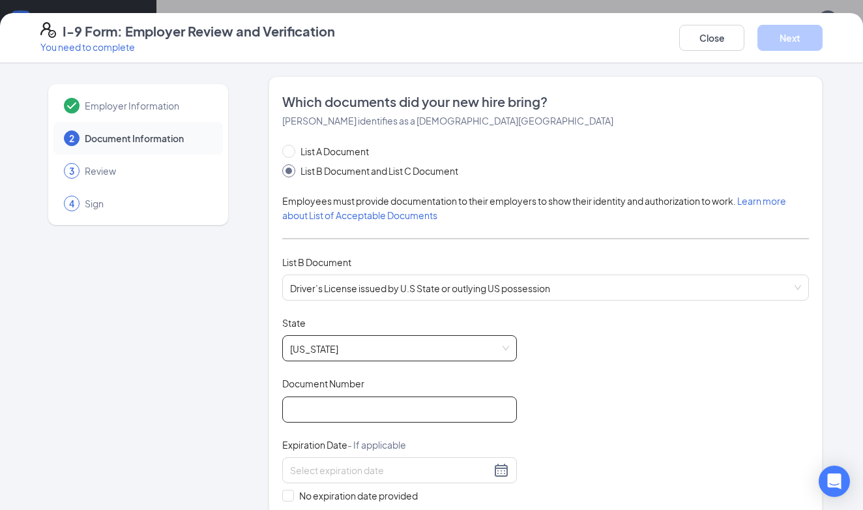
click at [327, 421] on input "Document Number" at bounding box center [399, 409] width 235 height 26
click at [282, 415] on input "5030528" at bounding box center [399, 409] width 235 height 26
type input "005030528"
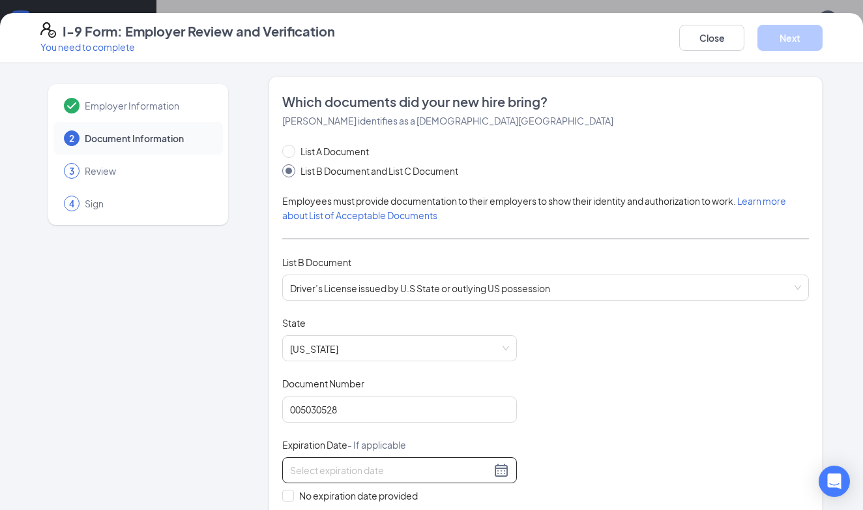
click at [494, 468] on div at bounding box center [399, 470] width 219 height 16
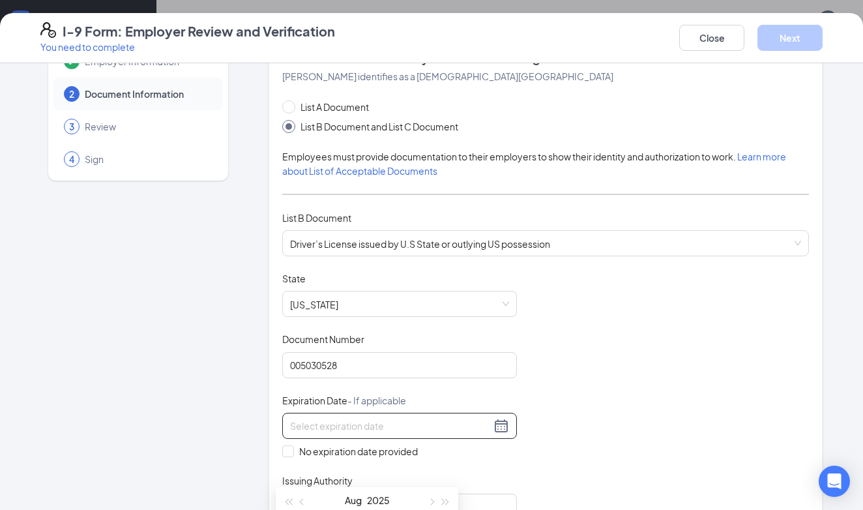
scroll to position [87, 0]
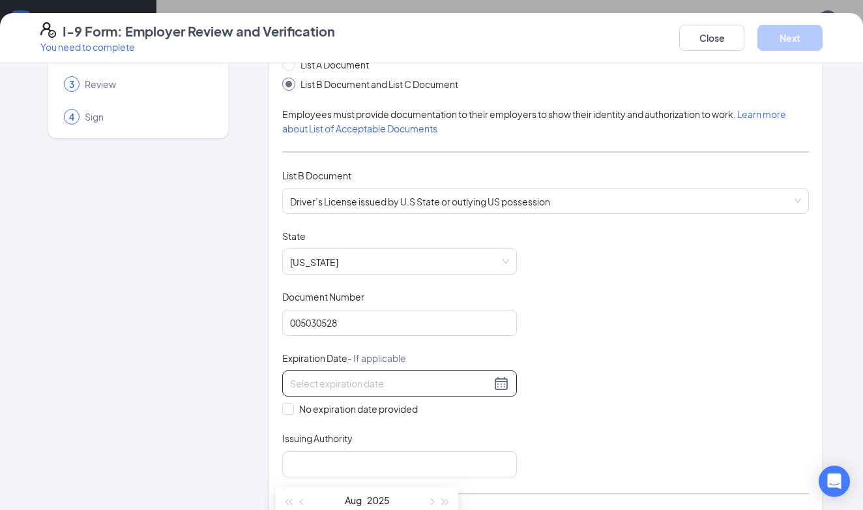
click at [499, 379] on div at bounding box center [399, 383] width 219 height 16
click at [417, 387] on input at bounding box center [390, 383] width 201 height 14
drag, startPoint x: 372, startPoint y: 502, endPoint x: 338, endPoint y: 480, distance: 40.1
click at [356, 463] on body "Home Messages Scheduling Reporting Hiring Applicants Sourcing Tools Job Posting…" at bounding box center [431, 255] width 863 height 510
drag, startPoint x: 327, startPoint y: 497, endPoint x: 342, endPoint y: 441, distance: 57.4
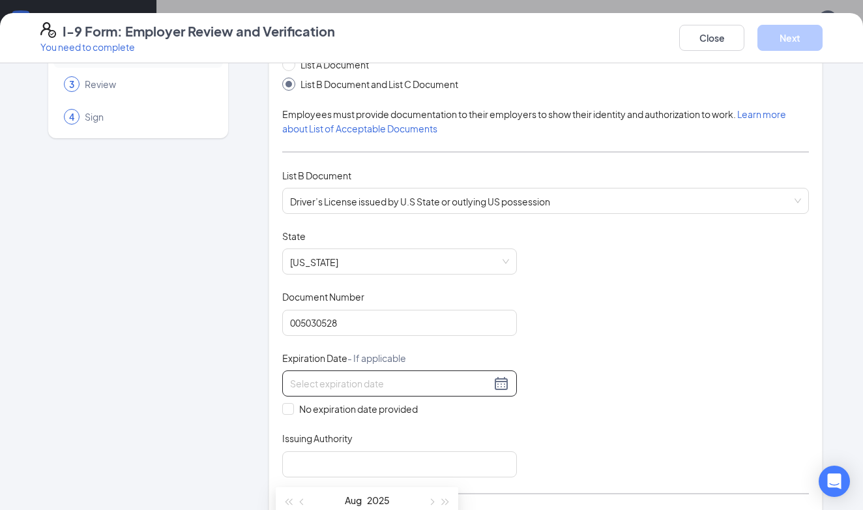
click at [337, 420] on body "Home Messages Scheduling Reporting Hiring Applicants Sourcing Tools Job Posting…" at bounding box center [431, 255] width 863 height 510
click at [351, 501] on button "Aug" at bounding box center [353, 500] width 17 height 26
click at [443, 413] on span "button" at bounding box center [446, 415] width 7 height 7
type input "02/26/2026"
click at [370, 451] on div "Feb" at bounding box center [366, 449] width 39 height 16
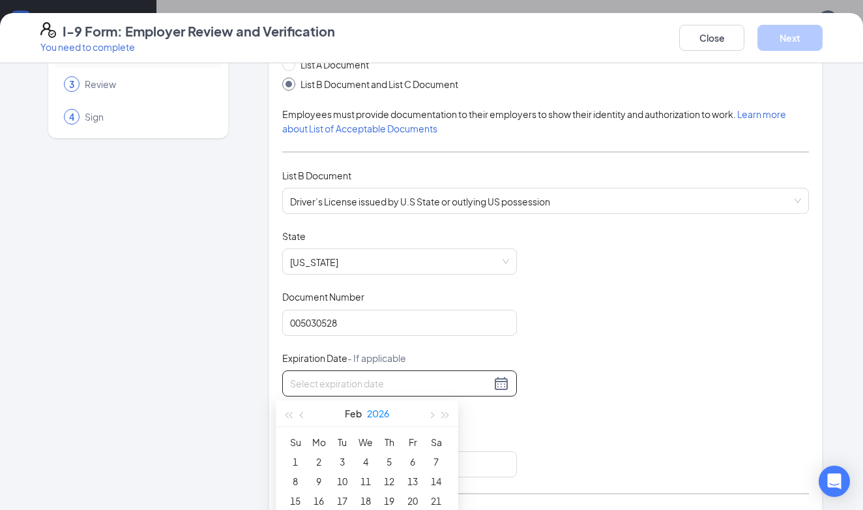
click at [379, 413] on button "2026" at bounding box center [378, 413] width 22 height 26
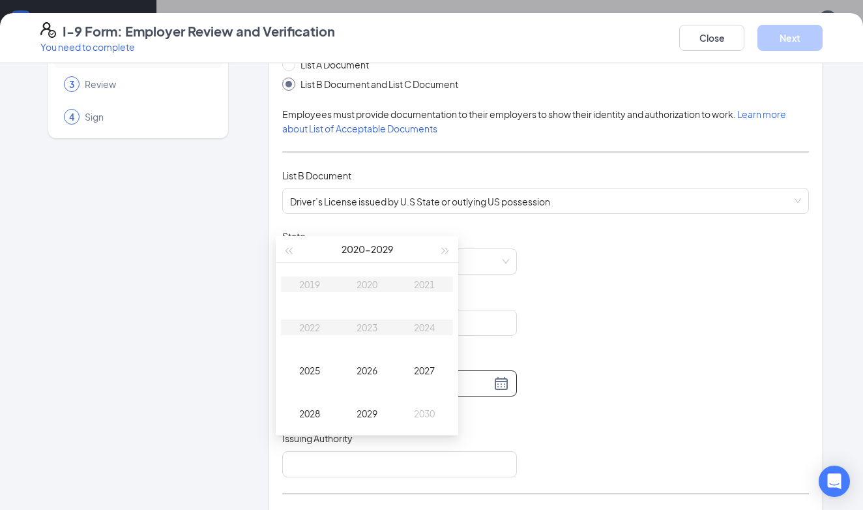
scroll to position [173, 0]
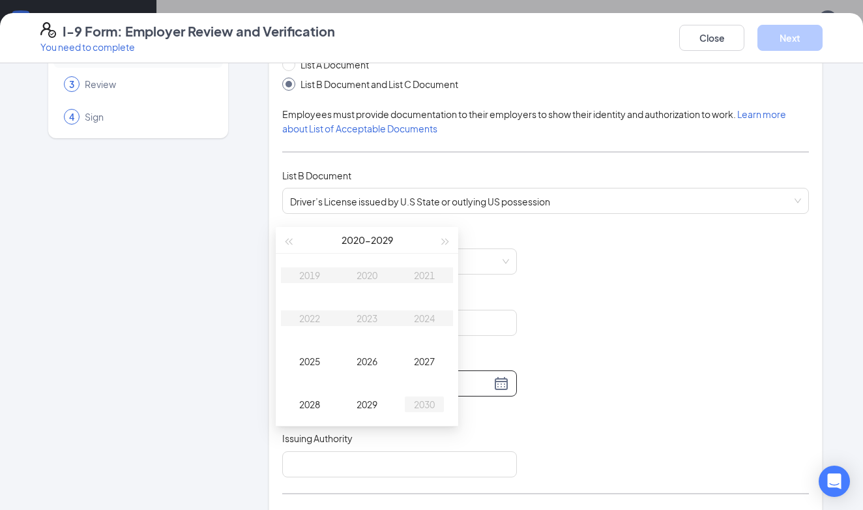
type input "02/26/2030"
click at [417, 402] on div "2030" at bounding box center [424, 404] width 39 height 16
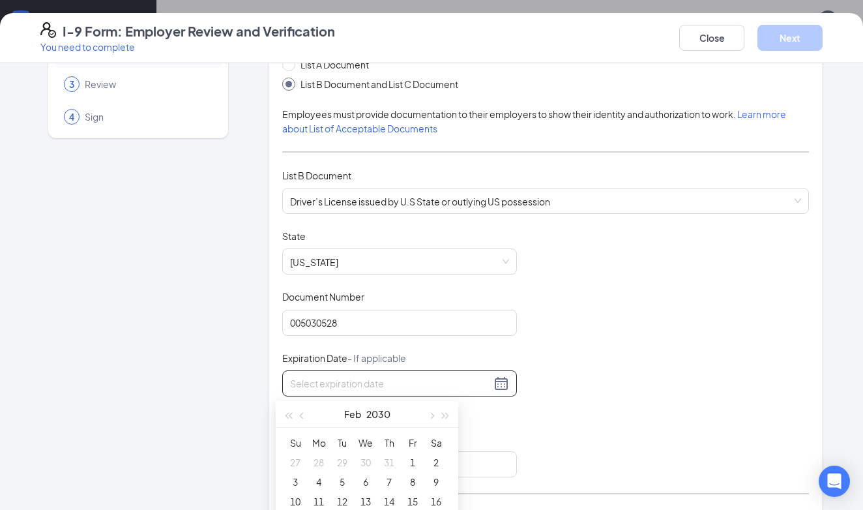
scroll to position [261, 0]
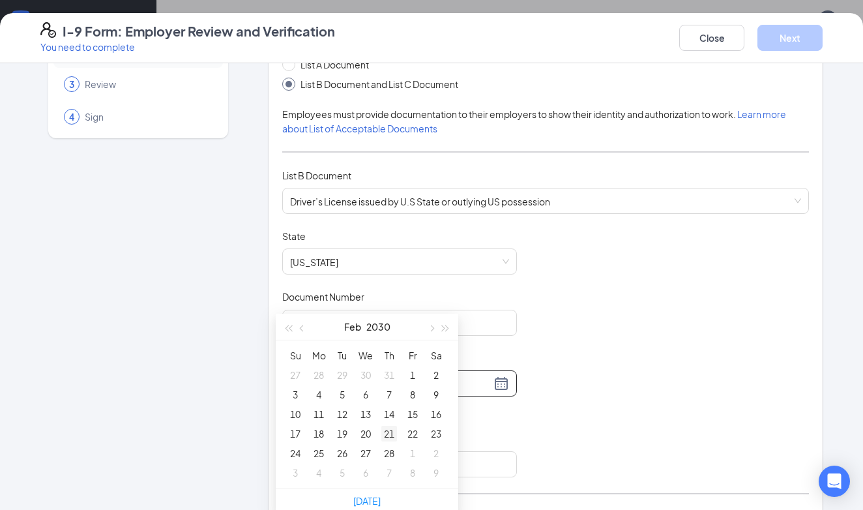
type input "[DATE]"
click at [387, 430] on div "21" at bounding box center [389, 434] width 16 height 16
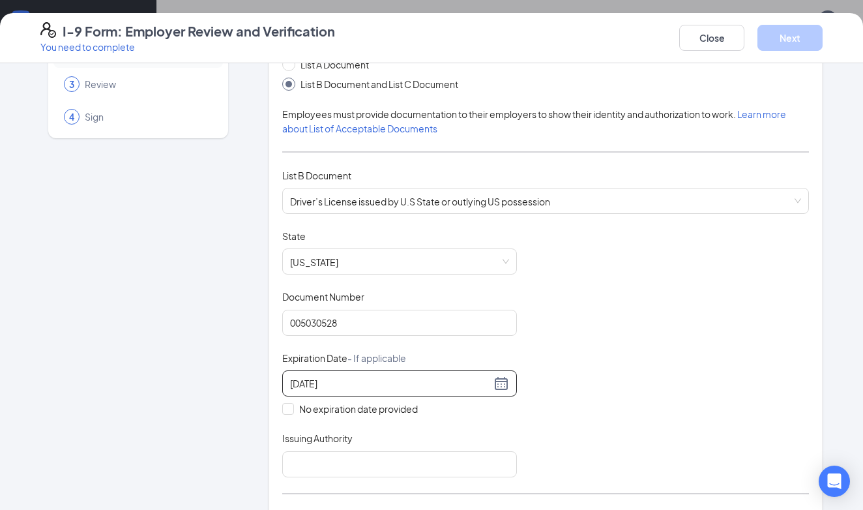
scroll to position [173, 0]
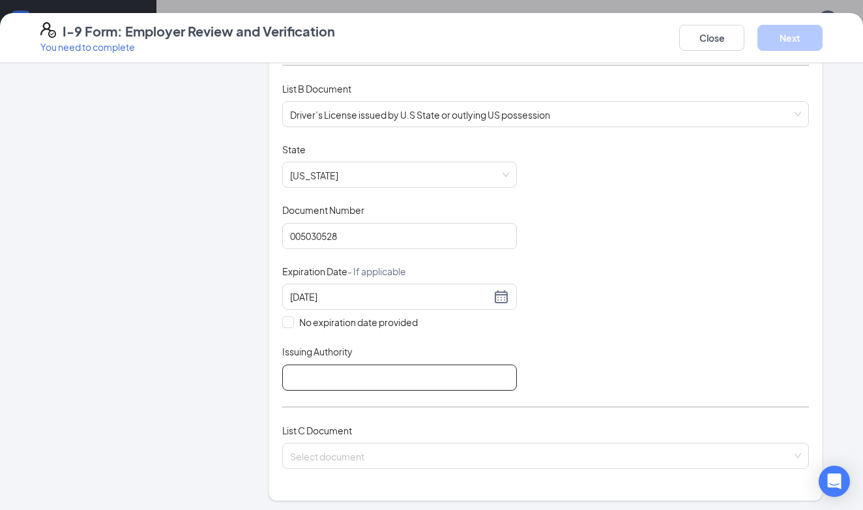
click at [298, 384] on input "Issuing Authority" at bounding box center [399, 377] width 235 height 26
type input "LA DMV"
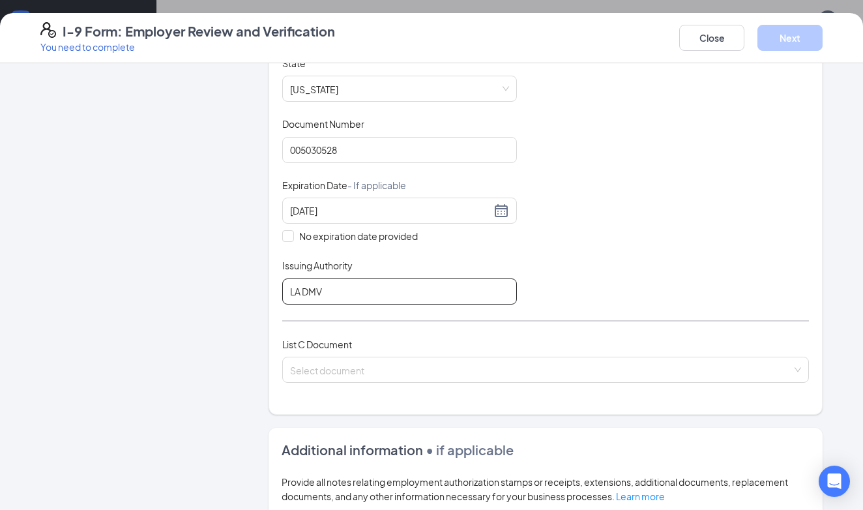
scroll to position [261, 0]
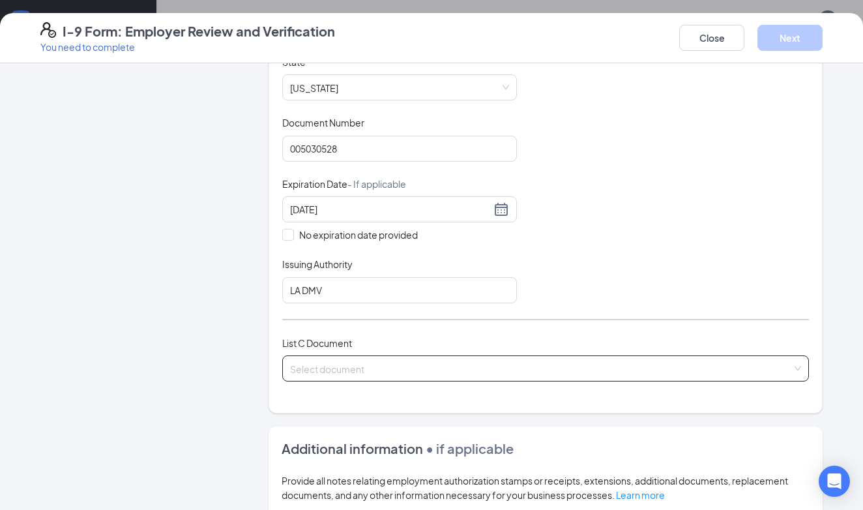
click at [416, 375] on input "search" at bounding box center [541, 366] width 502 height 20
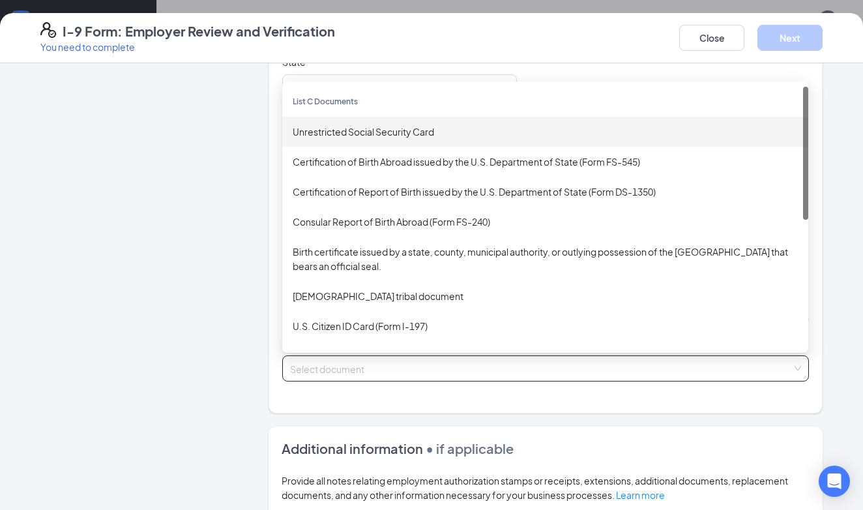
click at [325, 126] on div "Unrestricted Social Security Card" at bounding box center [545, 132] width 505 height 14
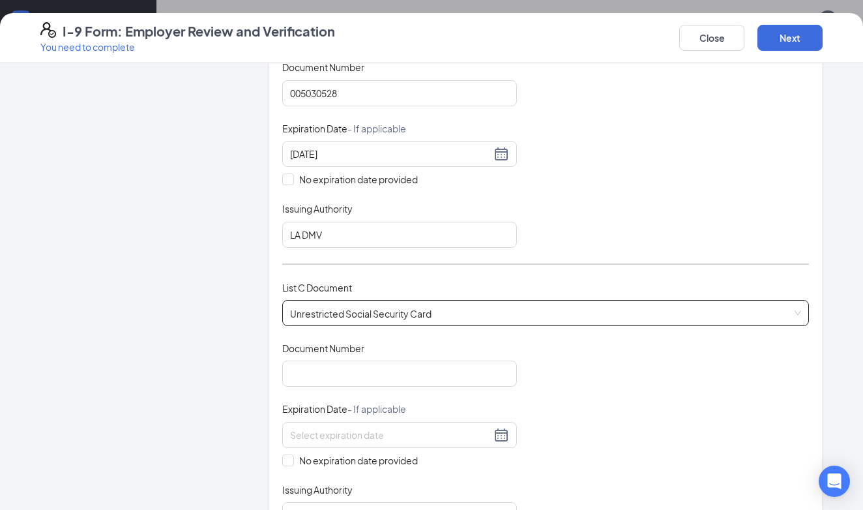
scroll to position [347, 0]
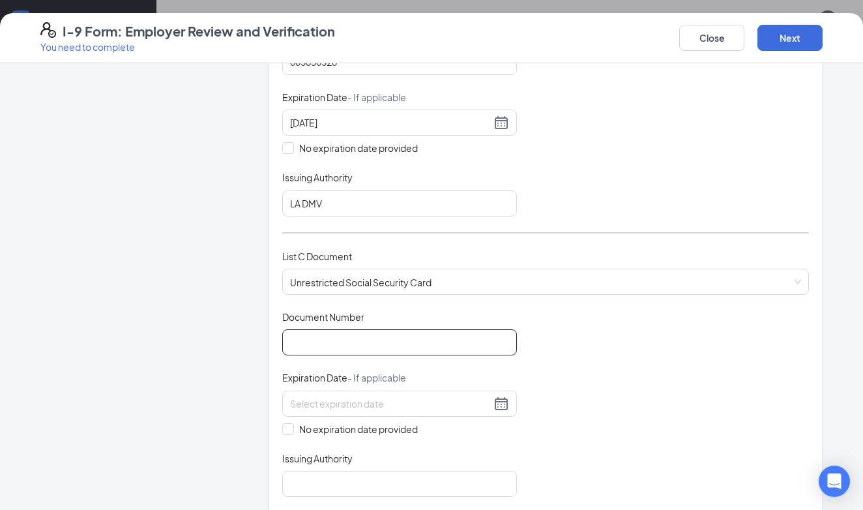
click at [405, 339] on input "Document Number" at bounding box center [399, 342] width 235 height 26
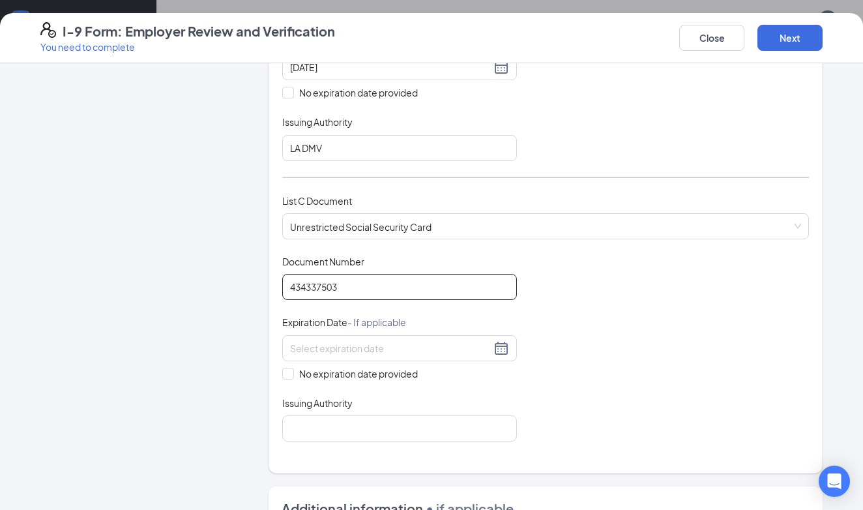
scroll to position [434, 0]
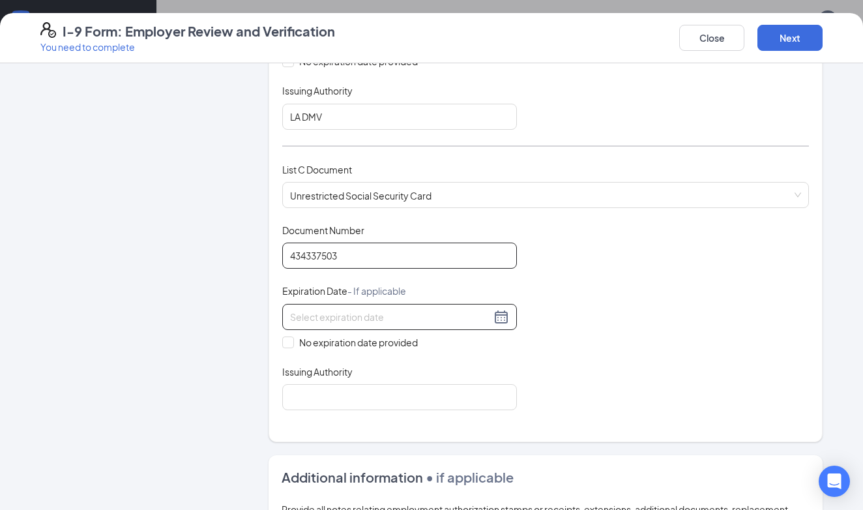
type input "434337503"
click at [392, 327] on div at bounding box center [399, 317] width 235 height 26
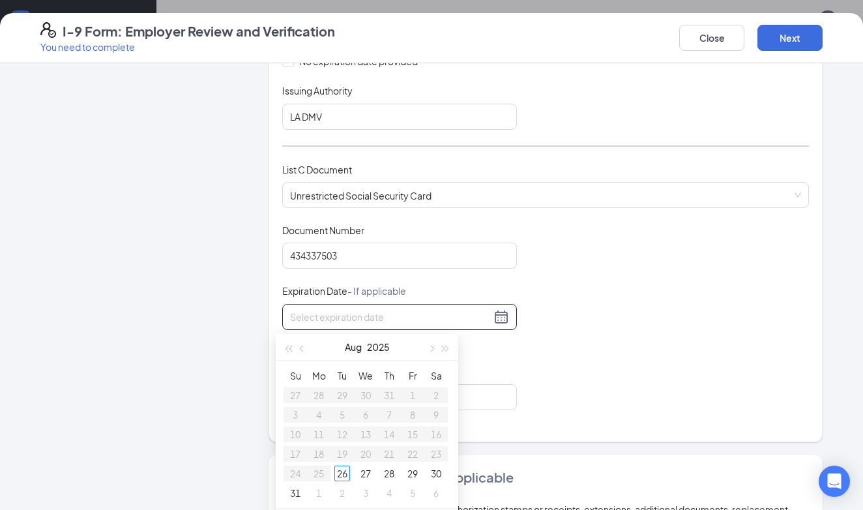
click at [392, 327] on div at bounding box center [399, 317] width 235 height 26
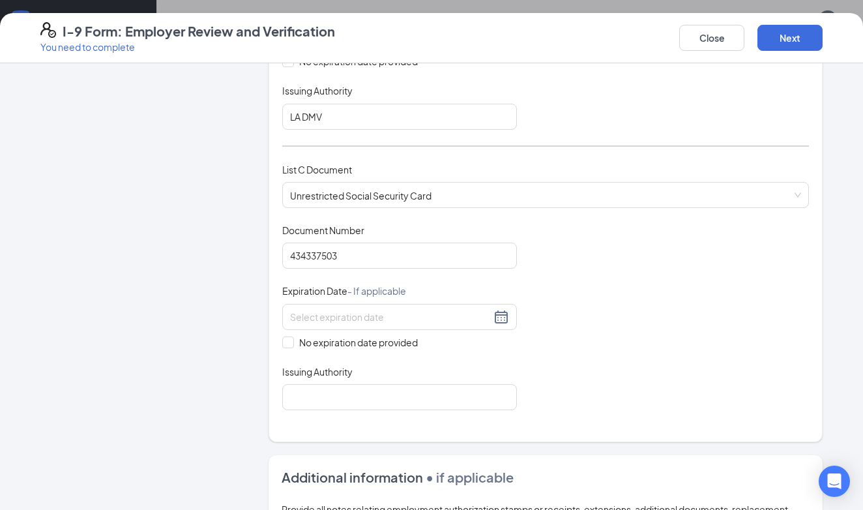
click at [604, 335] on div "Document Title Unrestricted Social Security Card Document Number 434337503 Expi…" at bounding box center [545, 317] width 527 height 186
click at [283, 343] on input "No expiration date provided" at bounding box center [286, 340] width 9 height 9
checkbox input "true"
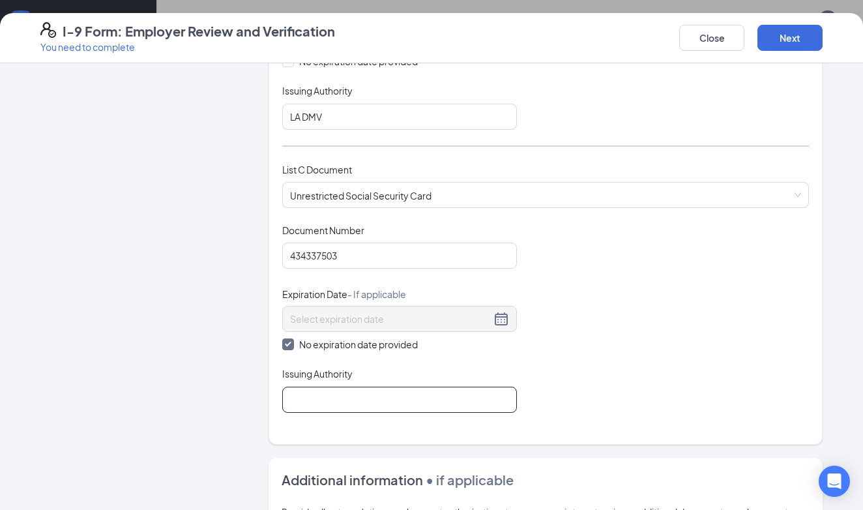
click at [346, 407] on input "Issuing Authority" at bounding box center [399, 400] width 235 height 26
type input "SSA"
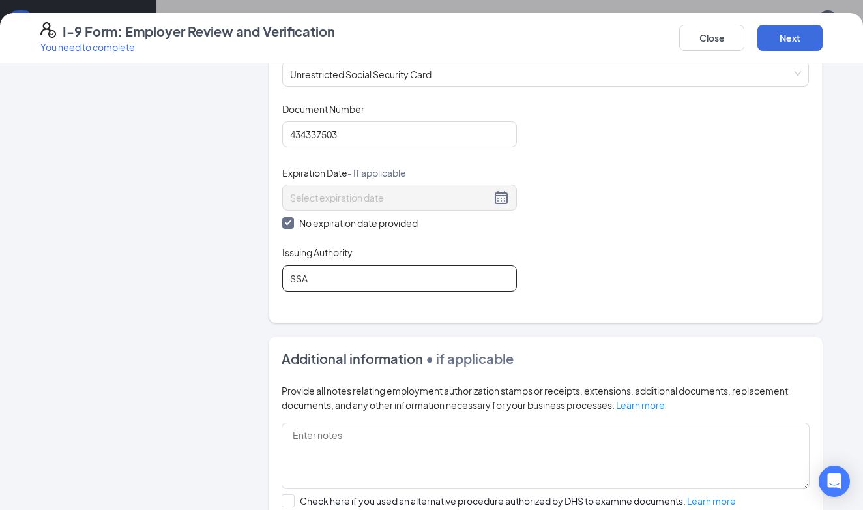
scroll to position [608, 0]
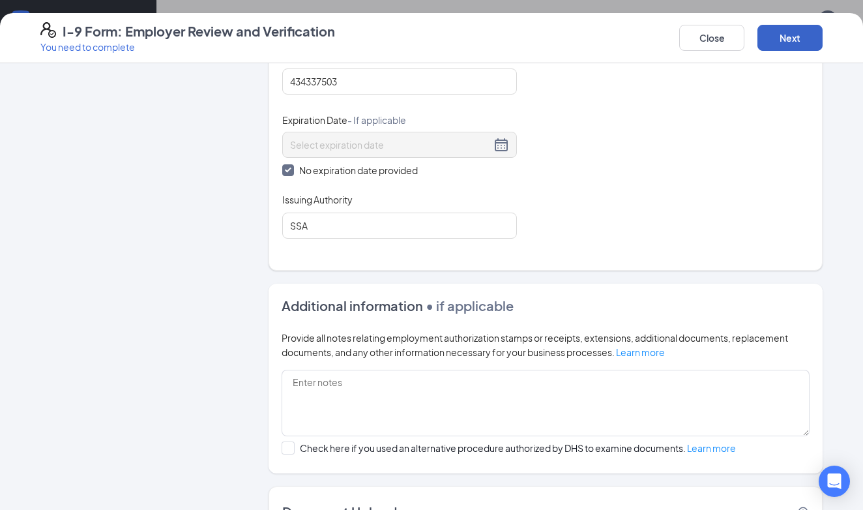
click at [794, 26] on button "Next" at bounding box center [790, 38] width 65 height 26
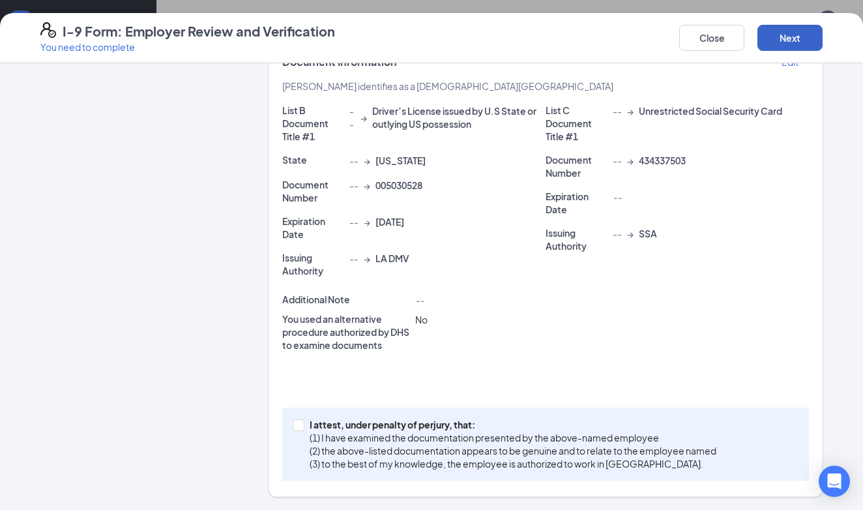
scroll to position [303, 0]
click at [293, 429] on span at bounding box center [299, 425] width 12 height 12
click at [293, 428] on input "I attest, under penalty of perjury, that: (1) I have examined the documentation…" at bounding box center [297, 423] width 9 height 9
checkbox input "true"
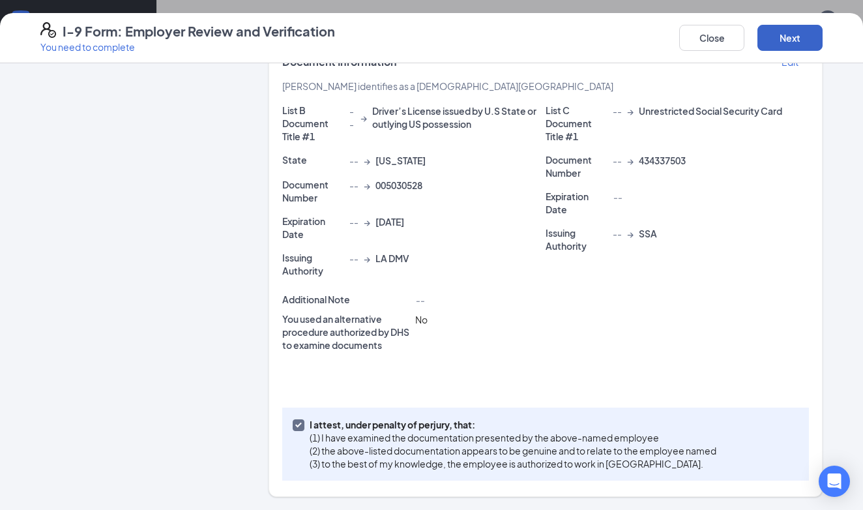
click at [786, 35] on button "Next" at bounding box center [790, 38] width 65 height 26
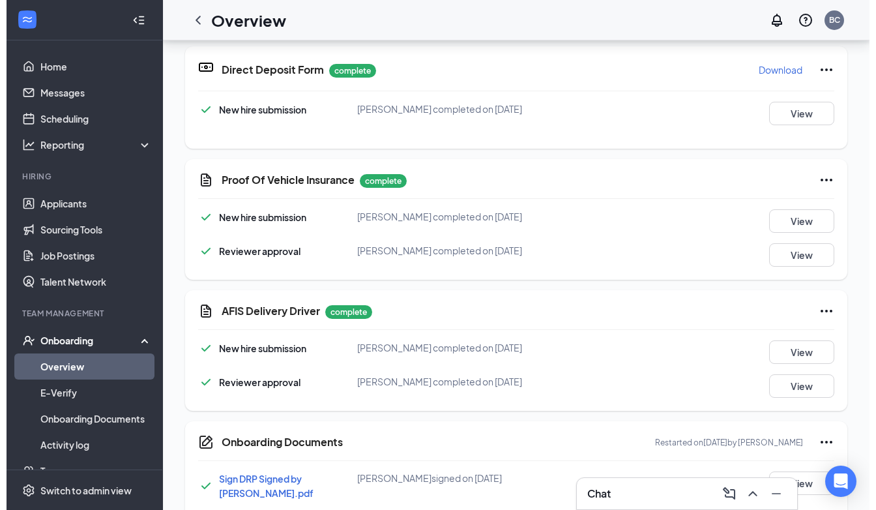
scroll to position [1398, 0]
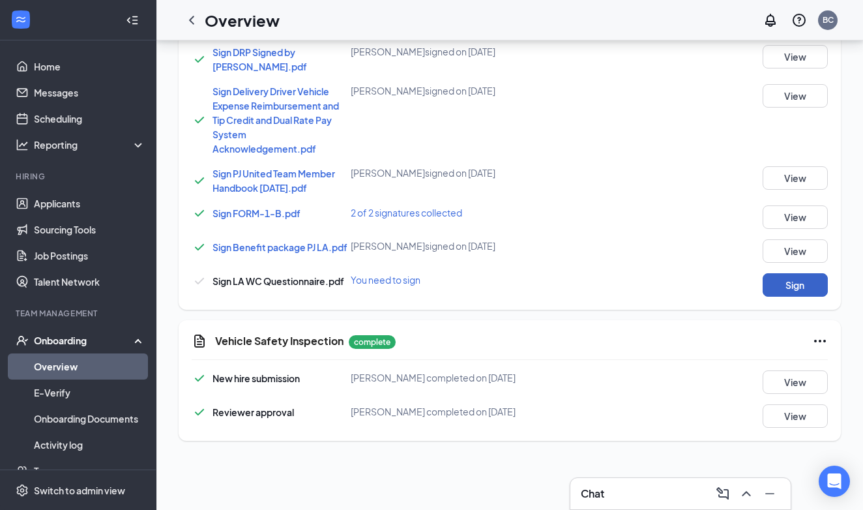
click at [773, 284] on button "Sign" at bounding box center [795, 284] width 65 height 23
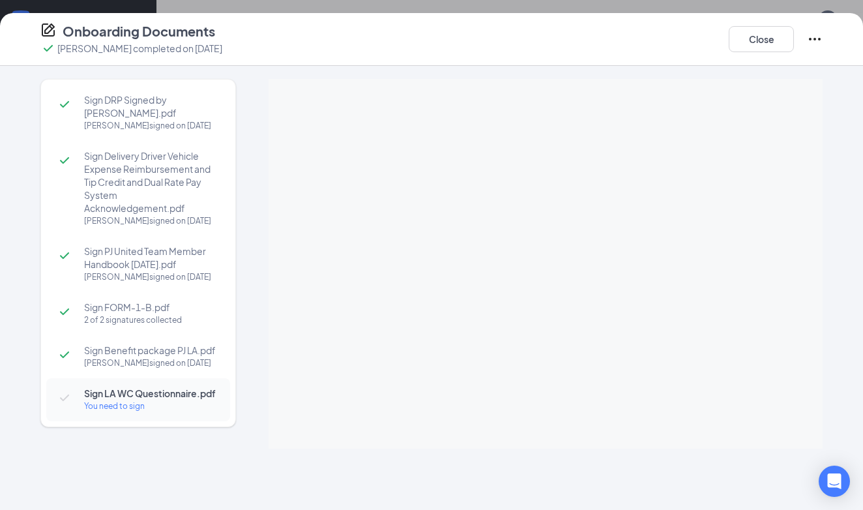
click at [814, 34] on icon "Ellipses" at bounding box center [815, 39] width 16 height 16
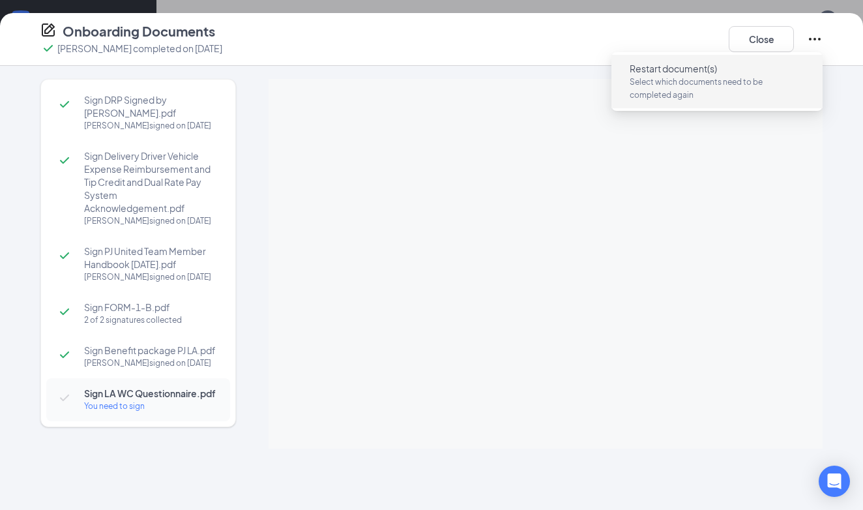
click at [644, 76] on p "Select which documents need to be completed again" at bounding box center [717, 89] width 175 height 26
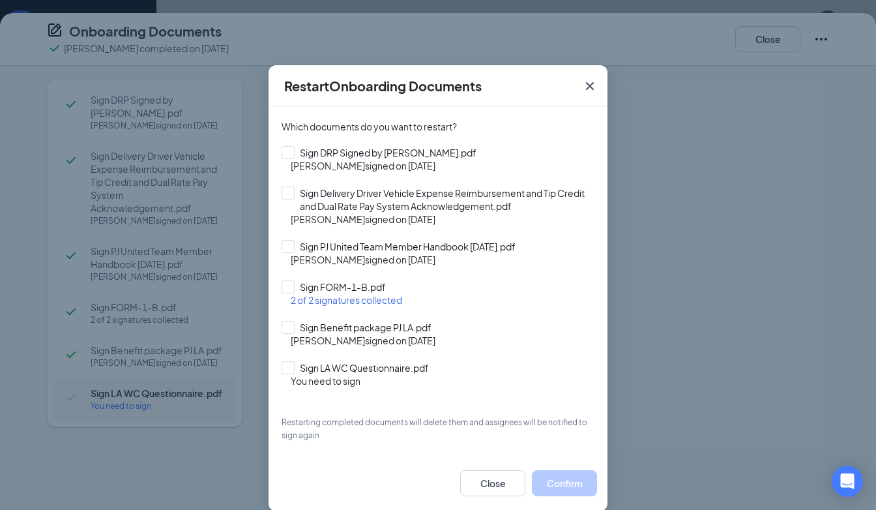
click at [306, 374] on div "You need to sign" at bounding box center [443, 380] width 304 height 13
click at [284, 366] on input "Sign LA WC Questionnaire.pdf" at bounding box center [438, 367] width 313 height 13
checkbox input "true"
click at [545, 478] on button "Confirm" at bounding box center [564, 483] width 65 height 26
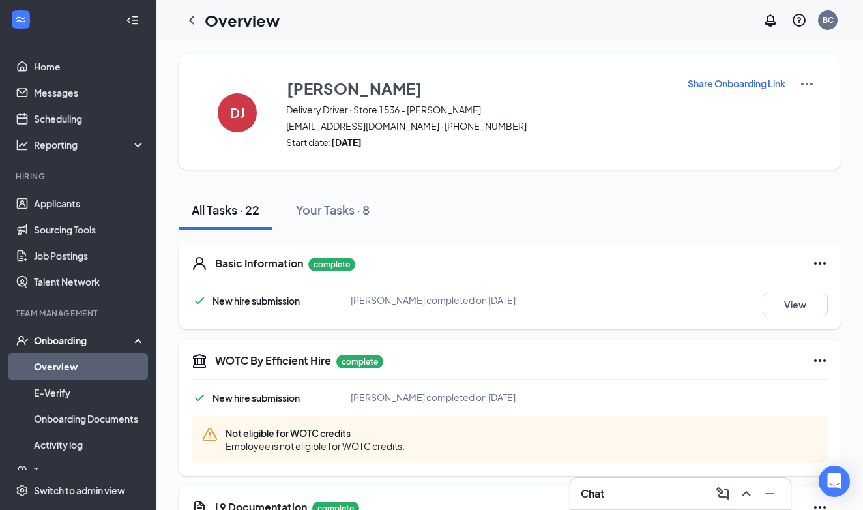
scroll to position [0, 0]
click at [714, 79] on p "Share Onboarding Link" at bounding box center [737, 84] width 98 height 13
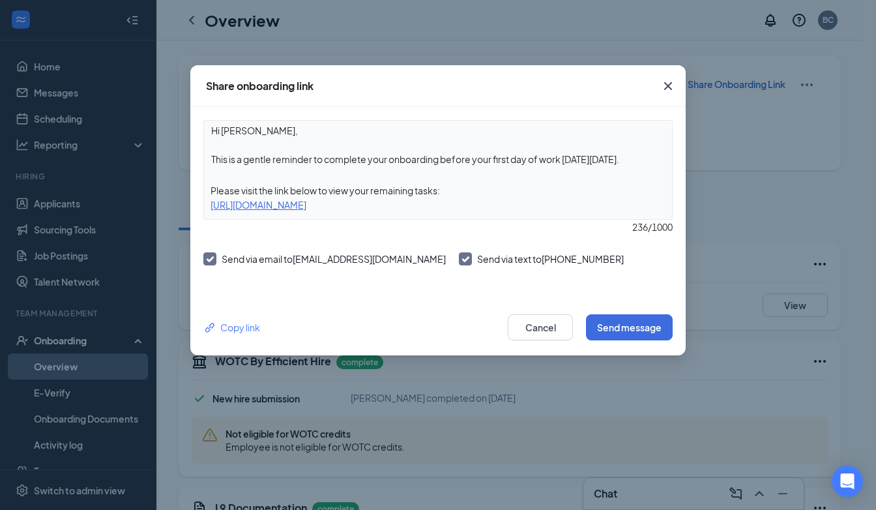
click at [224, 204] on div "https://www.workstream.us/j/onboarding/78445553/employee?locale=en" at bounding box center [438, 205] width 468 height 14
drag, startPoint x: 224, startPoint y: 204, endPoint x: 715, endPoint y: 207, distance: 490.9
click at [747, 207] on div "Share onboarding link Hi Dorothy, This is a gentle reminder to complete your on…" at bounding box center [438, 255] width 876 height 510
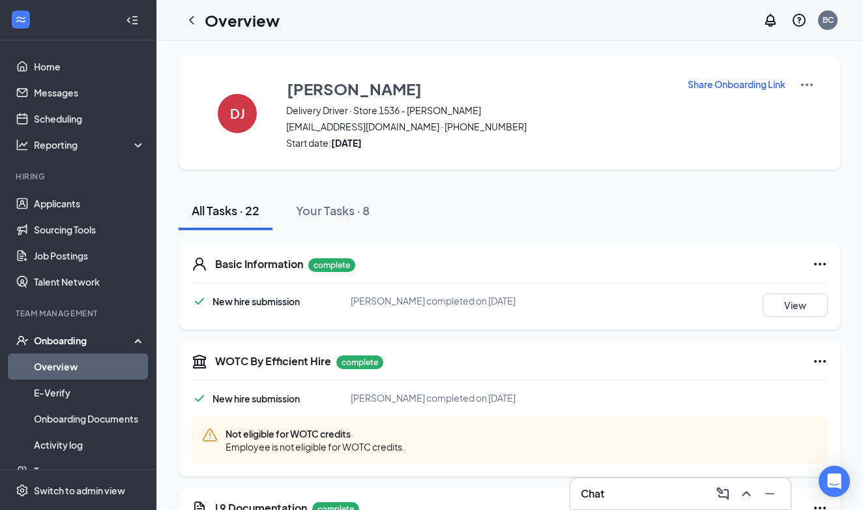
click at [799, 81] on img at bounding box center [807, 85] width 16 height 16
click at [790, 106] on span "View details" at bounding box center [794, 108] width 51 height 14
click at [716, 81] on div at bounding box center [431, 255] width 863 height 510
click at [699, 87] on p "Share Onboarding Link" at bounding box center [737, 84] width 98 height 13
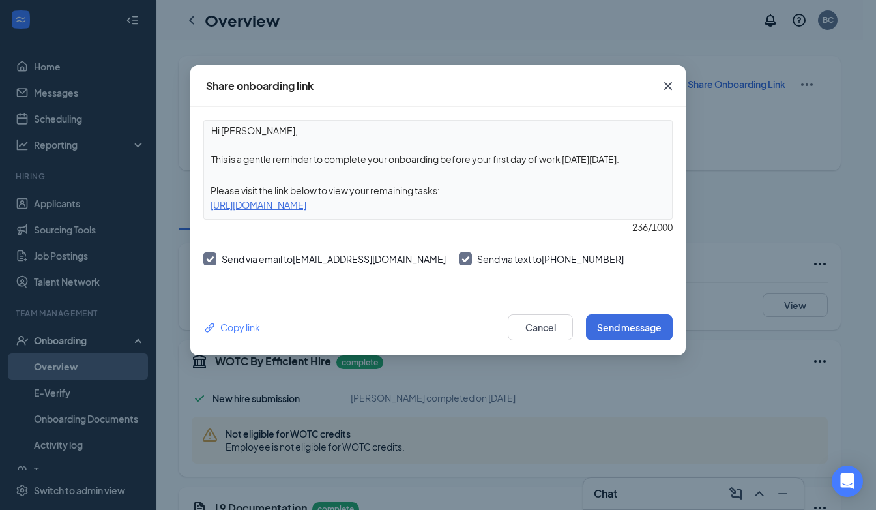
drag, startPoint x: 210, startPoint y: 204, endPoint x: 546, endPoint y: 201, distance: 335.7
click at [546, 201] on div "https://www.workstream.us/j/onboarding/78445553/employee?locale=en" at bounding box center [438, 205] width 468 height 14
click at [670, 86] on icon "Cross" at bounding box center [668, 86] width 16 height 16
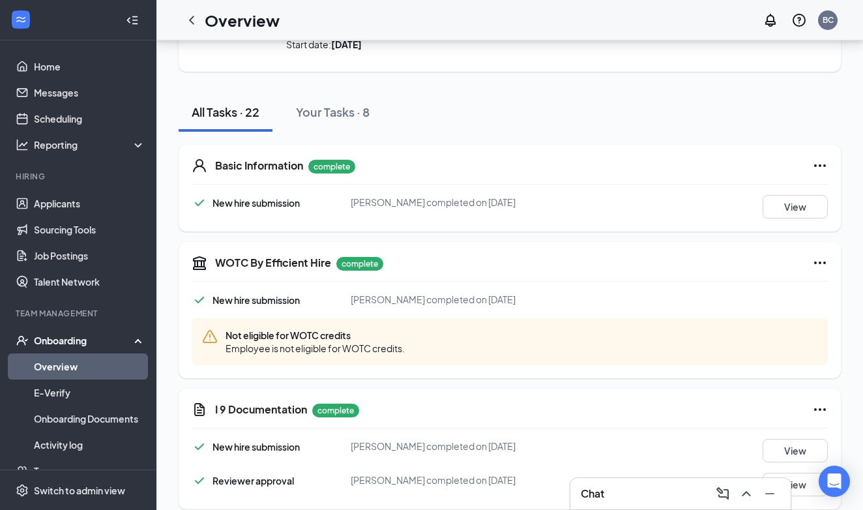
scroll to position [87, 0]
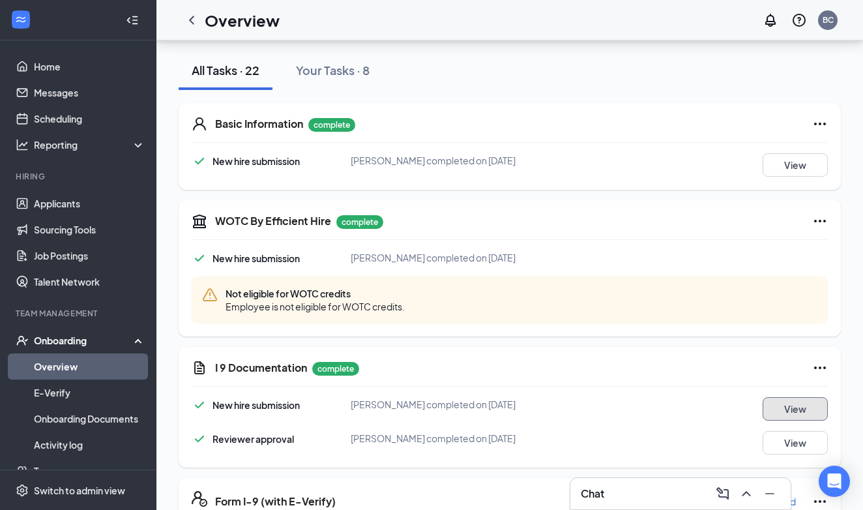
click at [784, 413] on button "View" at bounding box center [795, 408] width 65 height 23
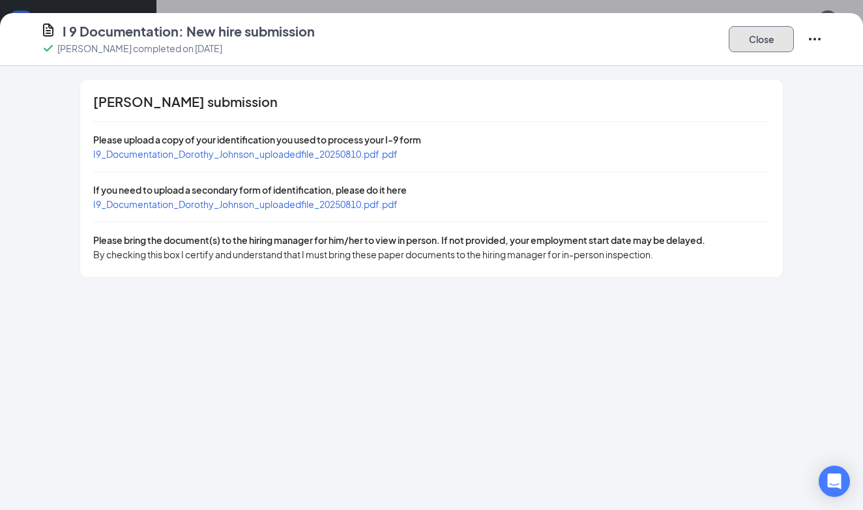
click at [770, 39] on button "Close" at bounding box center [761, 39] width 65 height 26
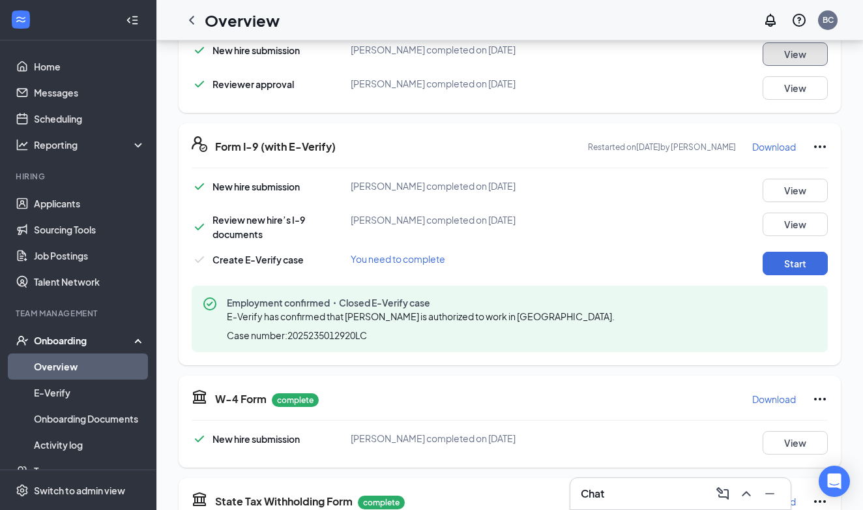
scroll to position [445, 0]
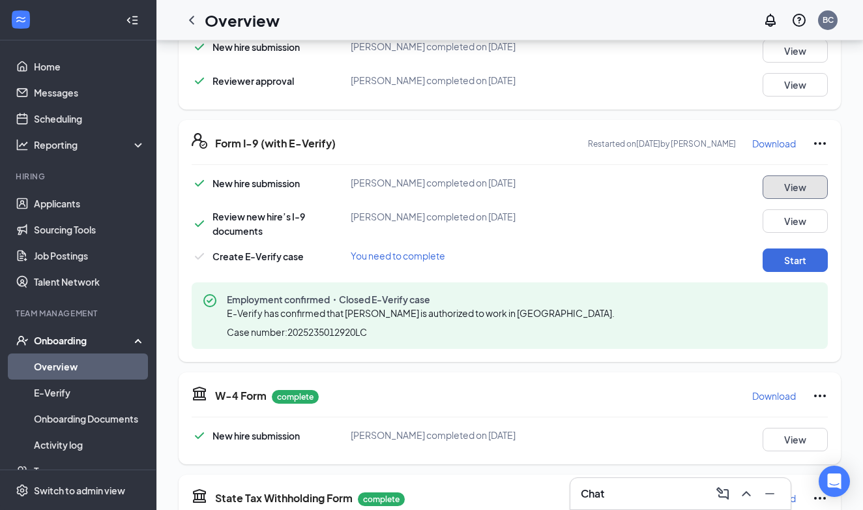
click at [764, 180] on button "View" at bounding box center [795, 186] width 65 height 23
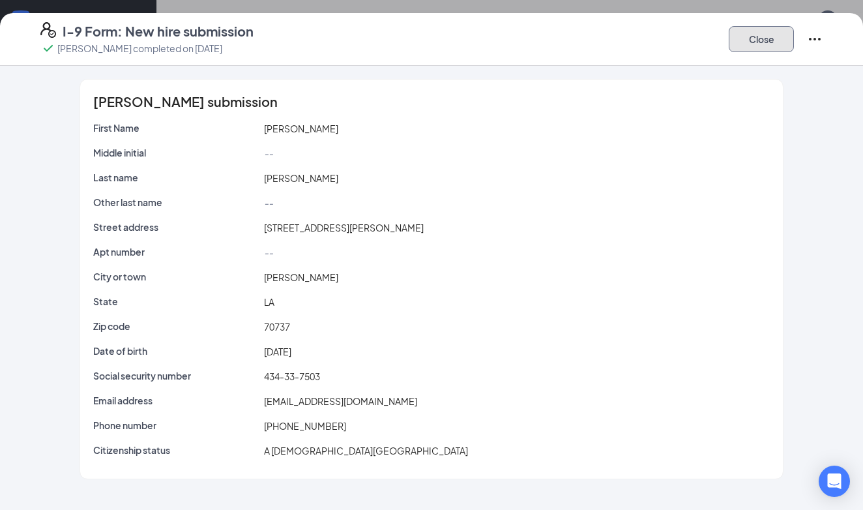
click at [757, 43] on button "Close" at bounding box center [761, 39] width 65 height 26
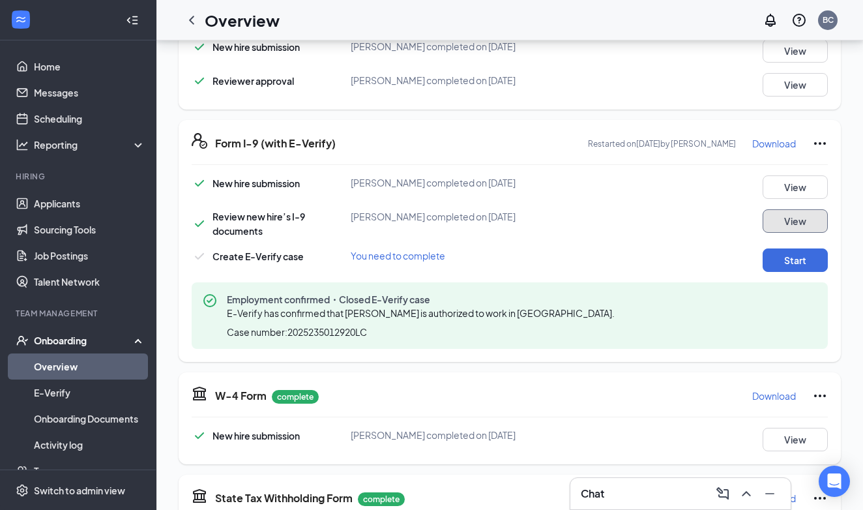
click at [773, 212] on button "View" at bounding box center [795, 220] width 65 height 23
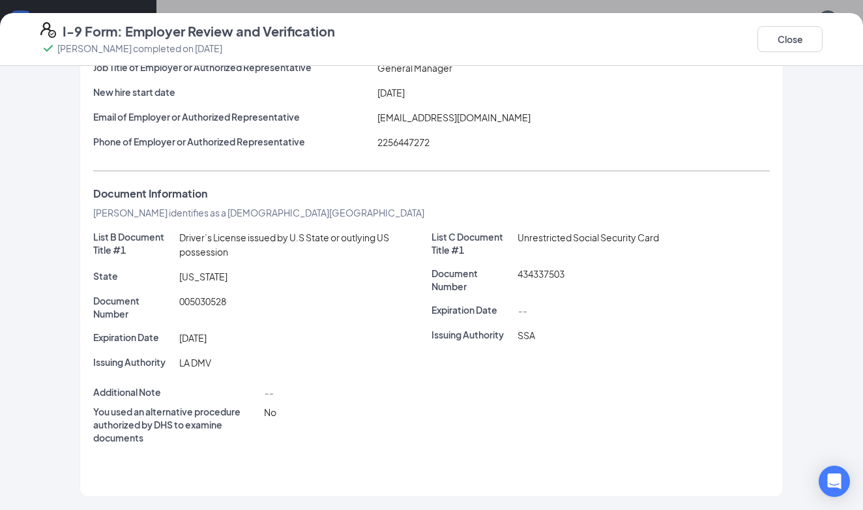
scroll to position [619, 0]
click at [789, 38] on button "Close" at bounding box center [790, 39] width 65 height 26
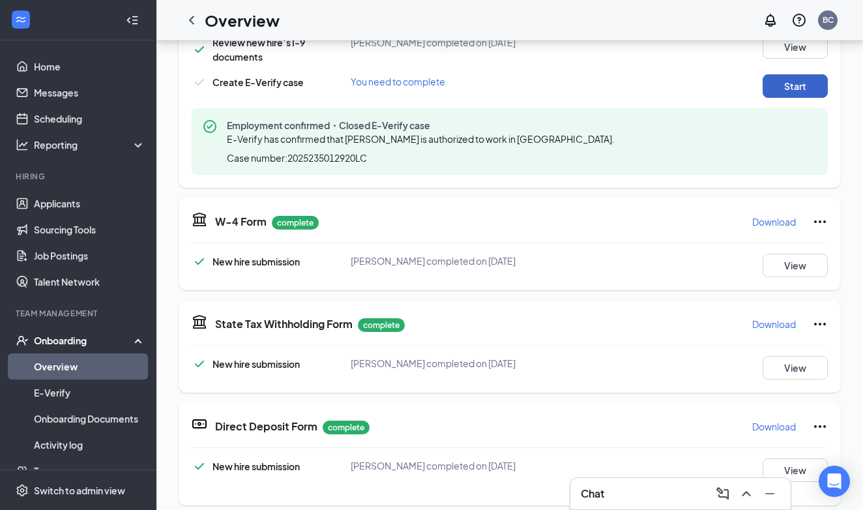
click at [778, 83] on button "Start" at bounding box center [795, 85] width 65 height 23
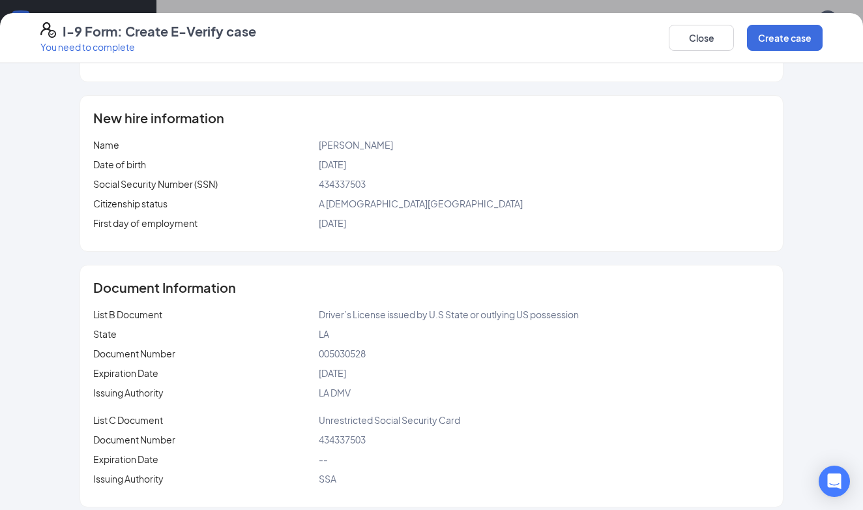
scroll to position [297, 0]
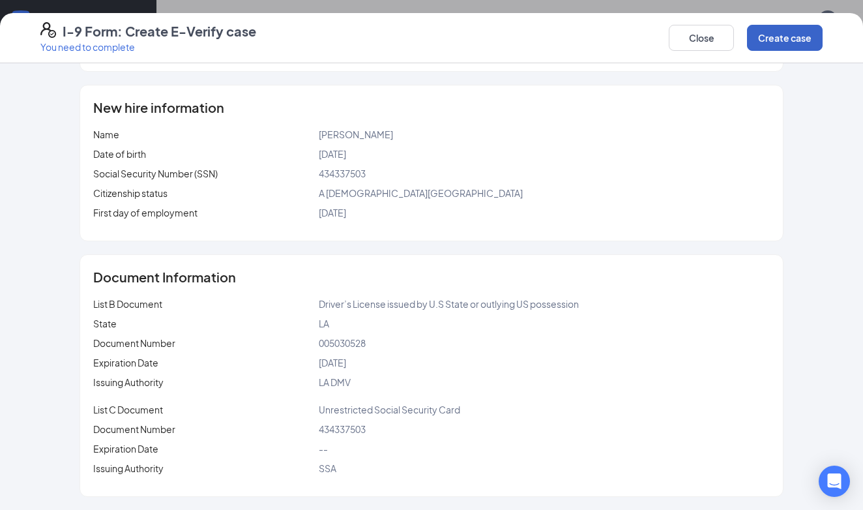
click at [793, 37] on button "Create case" at bounding box center [785, 38] width 76 height 26
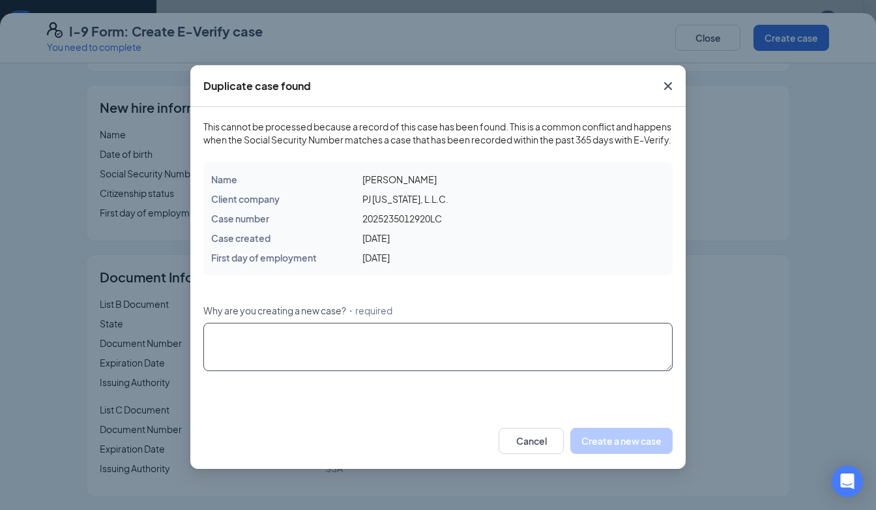
click at [285, 342] on textarea "Why are you creating a new case? ・required" at bounding box center [437, 347] width 469 height 48
type textarea "paperwork mishap"
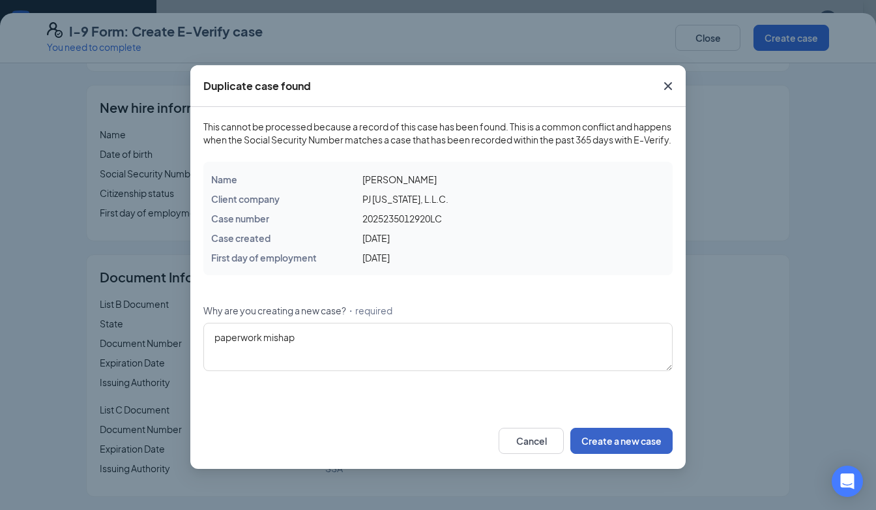
click at [603, 449] on button "Create a new case" at bounding box center [621, 441] width 102 height 26
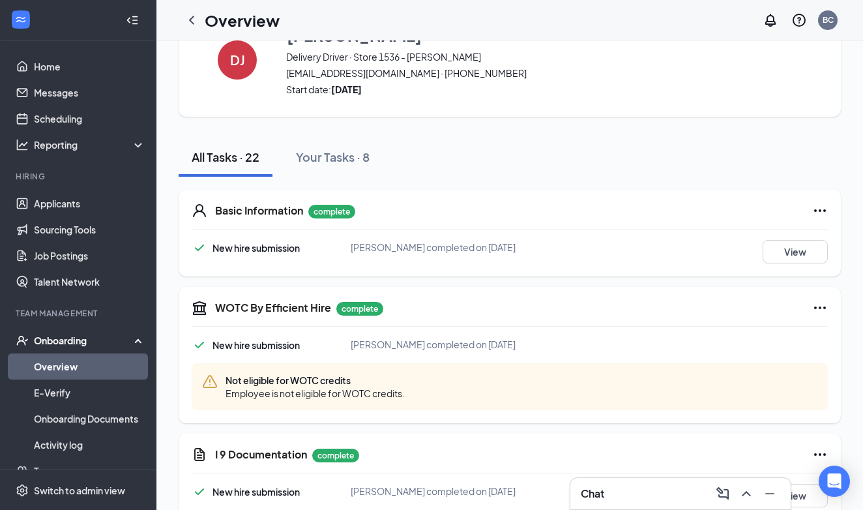
scroll to position [0, 0]
